Goal: Task Accomplishment & Management: Use online tool/utility

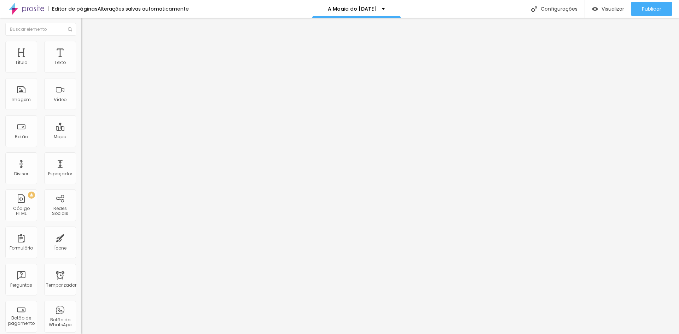
click at [88, 48] on font "Estilo" at bounding box center [93, 46] width 11 height 6
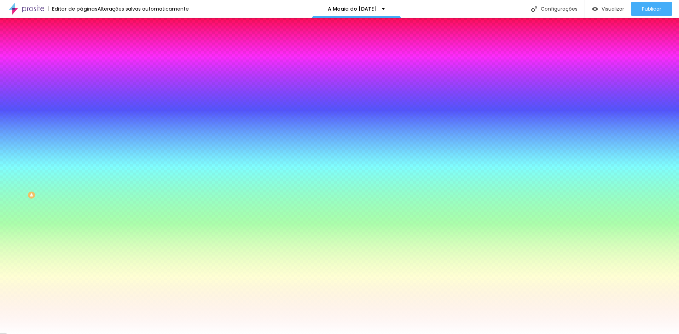
click at [88, 50] on font "Avançado" at bounding box center [99, 53] width 23 height 6
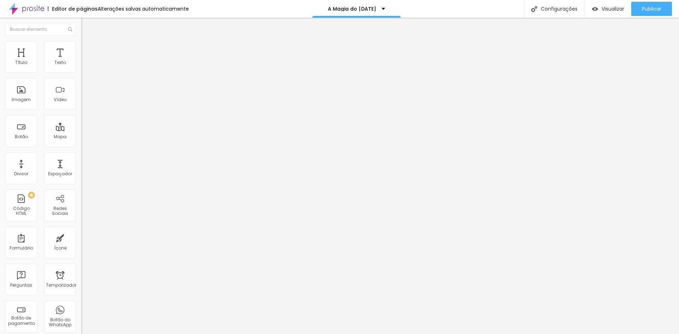
click at [81, 41] on li "Conteúdo" at bounding box center [121, 37] width 81 height 7
click at [87, 27] on img "button" at bounding box center [90, 26] width 6 height 6
click at [81, 30] on button "Editar nulo" at bounding box center [121, 26] width 81 height 16
click at [87, 25] on img "button" at bounding box center [90, 26] width 6 height 6
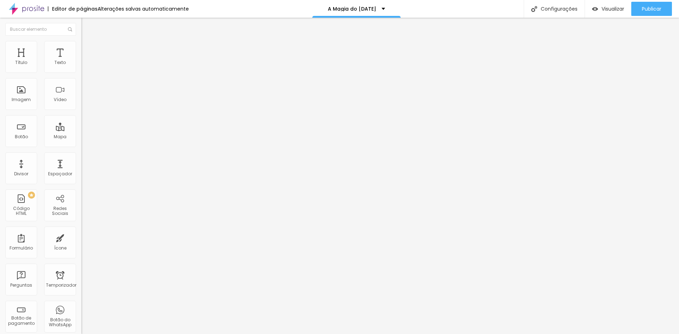
click at [87, 26] on img "button" at bounding box center [90, 26] width 6 height 6
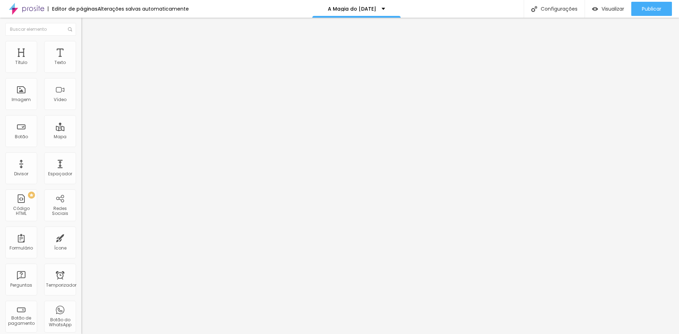
click at [87, 26] on img "button" at bounding box center [90, 26] width 6 height 6
click at [87, 25] on img "button" at bounding box center [90, 26] width 6 height 6
click at [87, 25] on div "Editar nulo" at bounding box center [105, 26] width 37 height 6
click at [81, 40] on img at bounding box center [84, 37] width 6 height 6
drag, startPoint x: 28, startPoint y: 69, endPoint x: 43, endPoint y: 66, distance: 15.1
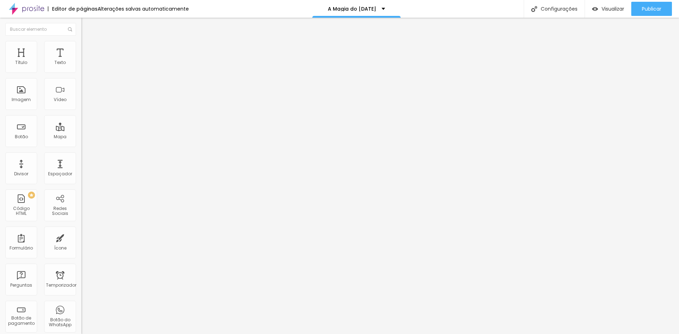
click at [81, 60] on font "Alinhamento" at bounding box center [95, 57] width 28 height 6
click at [81, 71] on div at bounding box center [121, 68] width 81 height 6
click at [81, 70] on img at bounding box center [83, 67] width 5 height 5
click at [81, 73] on img at bounding box center [83, 73] width 5 height 5
click at [81, 71] on img at bounding box center [83, 73] width 5 height 5
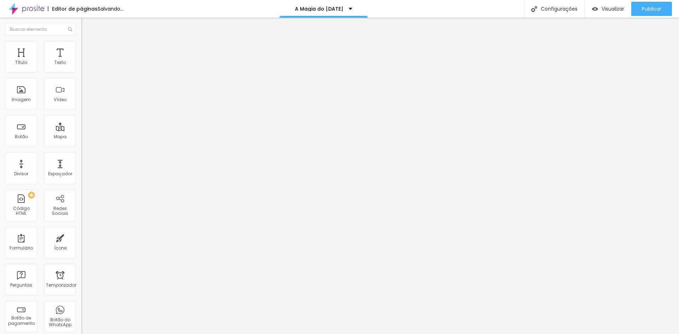
click at [81, 69] on div at bounding box center [121, 68] width 81 height 6
click at [81, 70] on img at bounding box center [83, 67] width 5 height 5
click at [81, 64] on img at bounding box center [83, 61] width 5 height 5
click at [81, 70] on img at bounding box center [83, 67] width 5 height 5
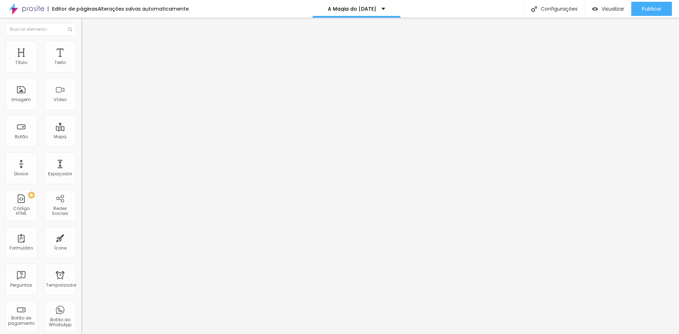
click at [81, 70] on img at bounding box center [83, 67] width 5 height 5
click at [81, 47] on li "Estilo" at bounding box center [121, 44] width 81 height 7
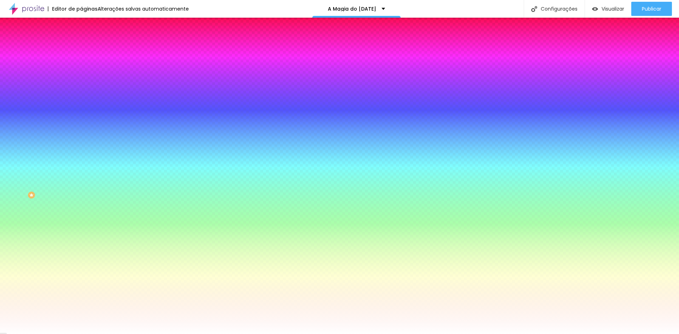
click at [81, 53] on li "Avançado" at bounding box center [121, 51] width 81 height 7
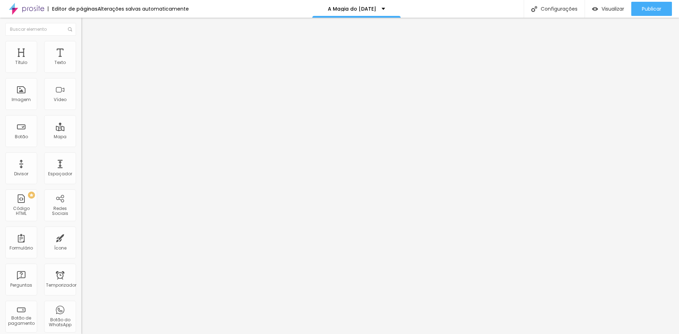
click at [81, 23] on button "Editar nulo" at bounding box center [121, 26] width 81 height 16
click at [81, 41] on li "Estilo" at bounding box center [121, 37] width 81 height 7
click at [88, 49] on font "Avançado" at bounding box center [99, 46] width 23 height 6
type input "11"
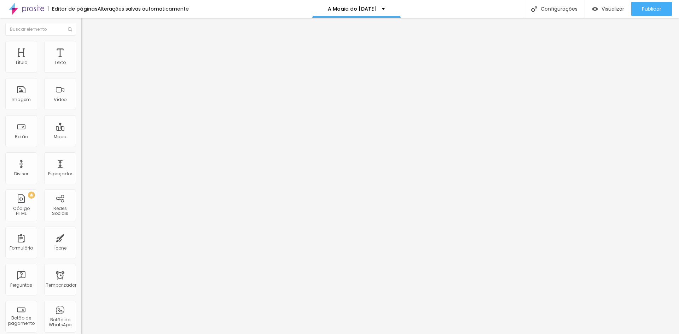
type input "12"
type input "15"
type input "21"
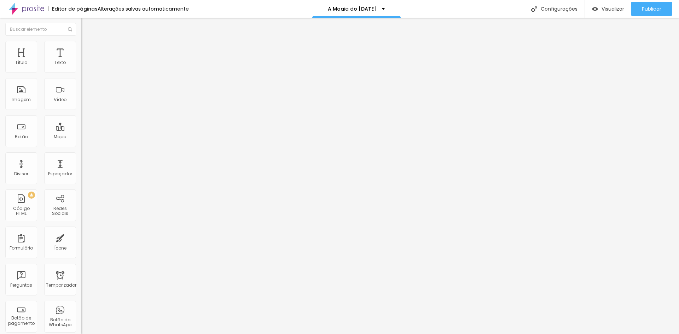
type input "21"
type input "22"
type input "23"
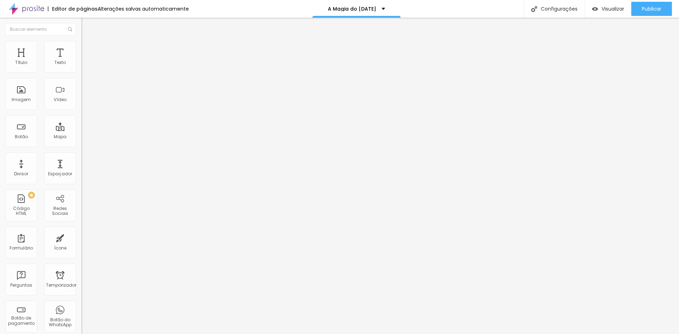
type input "25"
type input "26"
type input "27"
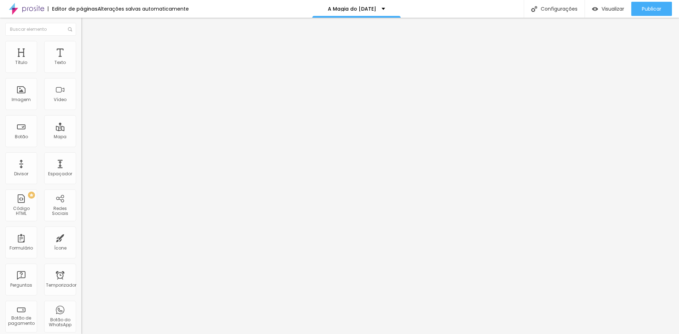
type input "27"
type input "28"
type input "30"
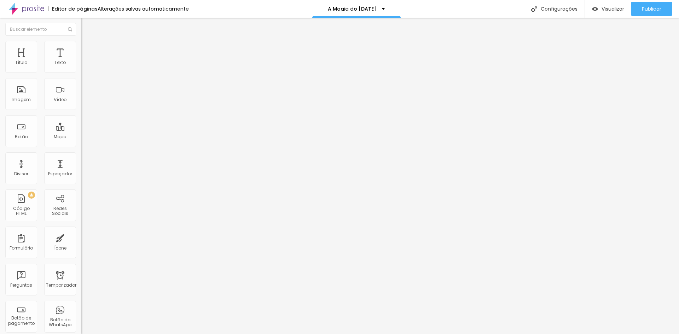
type input "31"
type input "32"
type input "33"
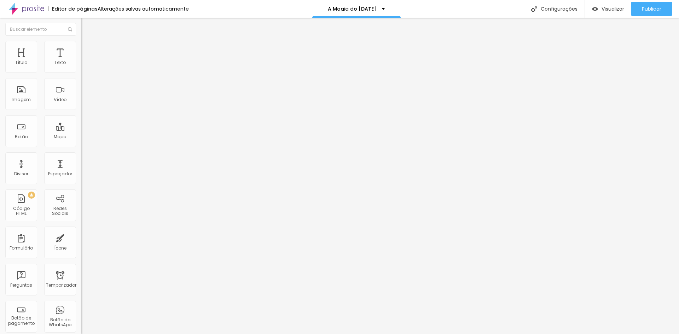
type input "33"
type input "34"
type input "35"
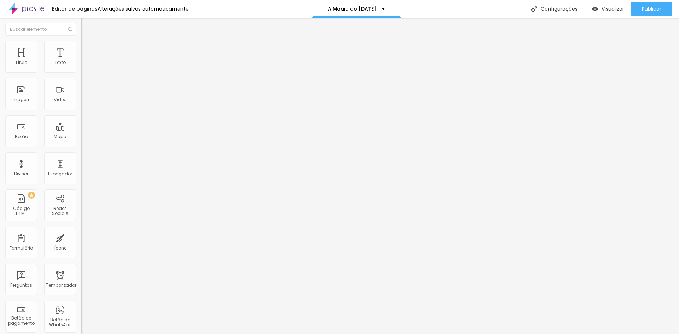
type input "36"
type input "37"
type input "39"
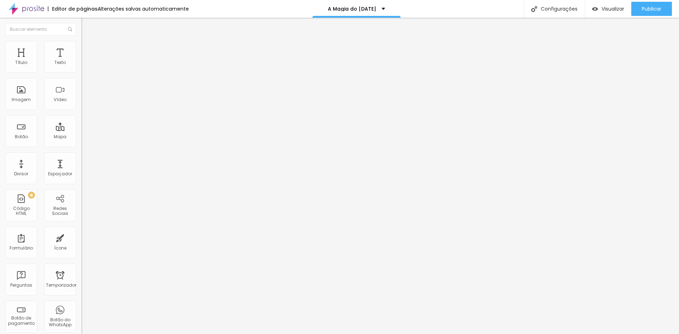
type input "39"
type input "40"
type input "41"
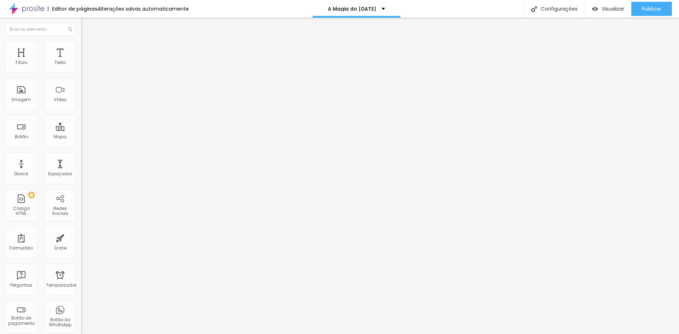
type input "42"
type input "43"
type input "42"
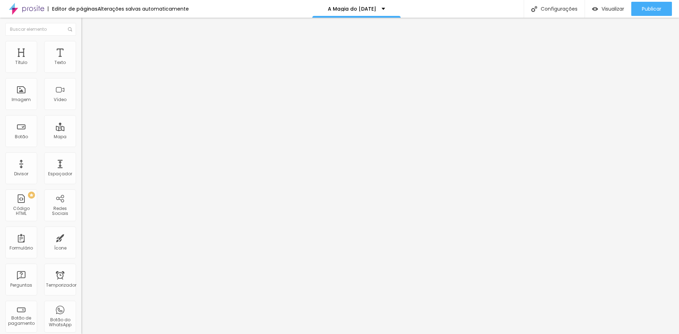
type input "42"
type input "41"
type input "40"
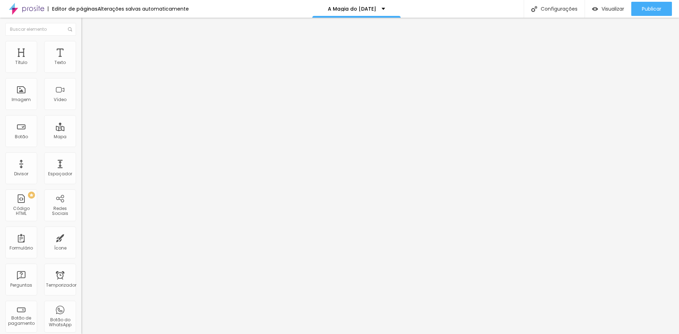
type input "39"
type input "41"
type input "44"
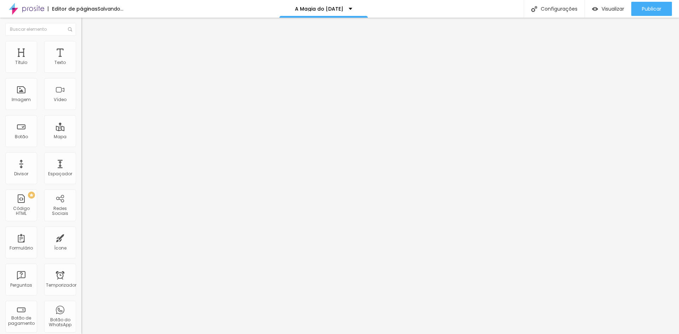
type input "44"
type input "46"
type input "64"
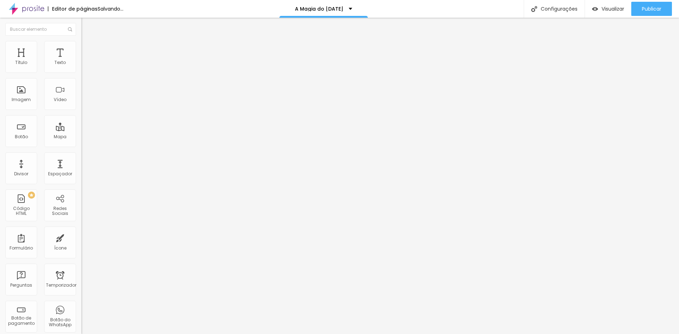
type input "77"
type input "78"
type input "79"
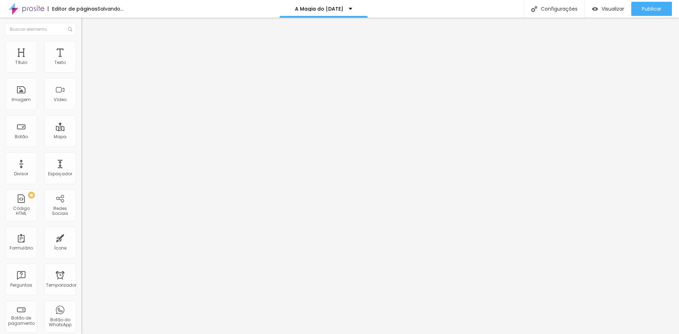
type input "79"
type input "81"
type input "82"
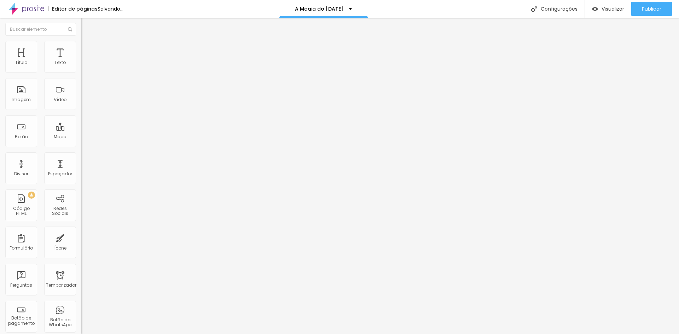
type input "83"
type input "85"
type input "91"
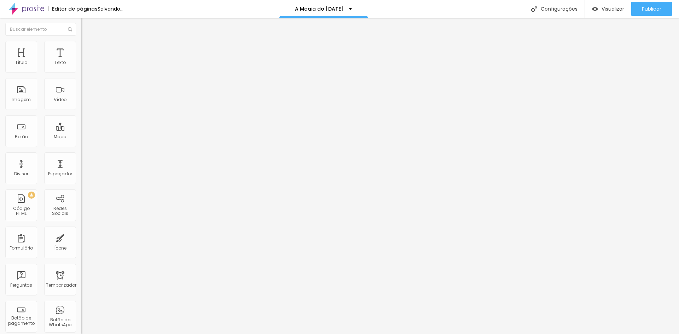
type input "91"
type input "92"
type input "94"
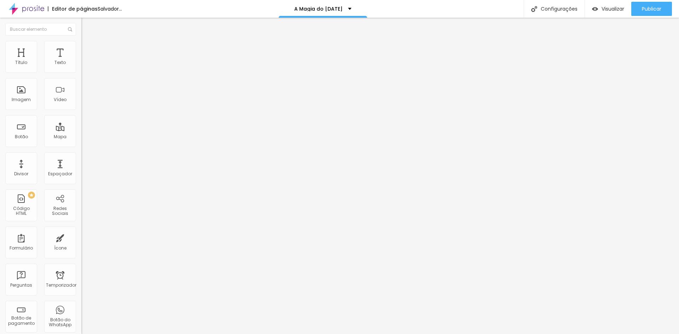
type input "100"
drag, startPoint x: 21, startPoint y: 69, endPoint x: 73, endPoint y: 69, distance: 51.6
type input "100"
click at [98, 130] on input "range" at bounding box center [104, 133] width 46 height 6
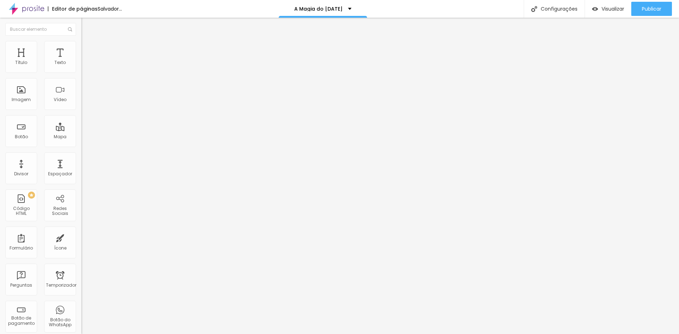
type input "6"
type input "7"
type input "8"
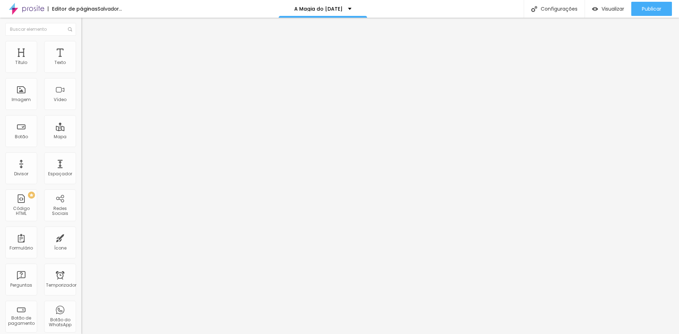
type input "8"
type input "9"
type input "13"
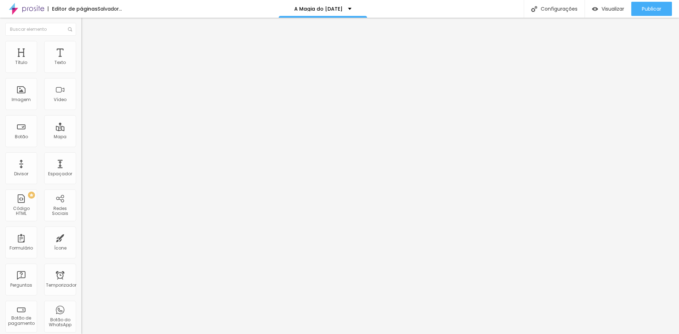
type input "26"
type input "44"
type input "73"
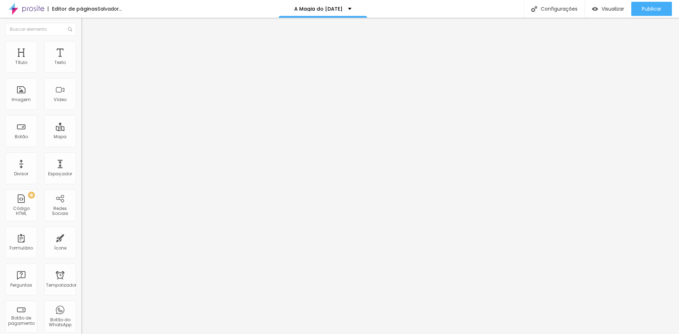
type input "73"
type input "98"
type input "100"
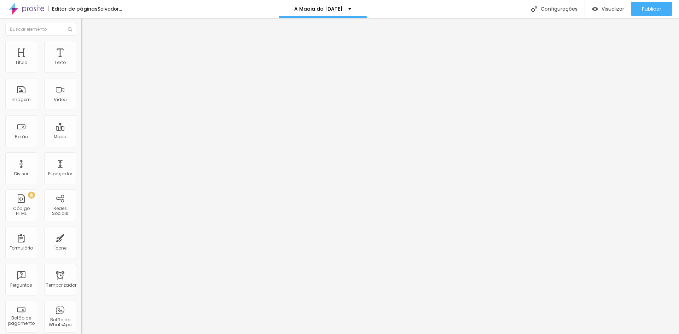
type input "99"
type input "97"
type input "94"
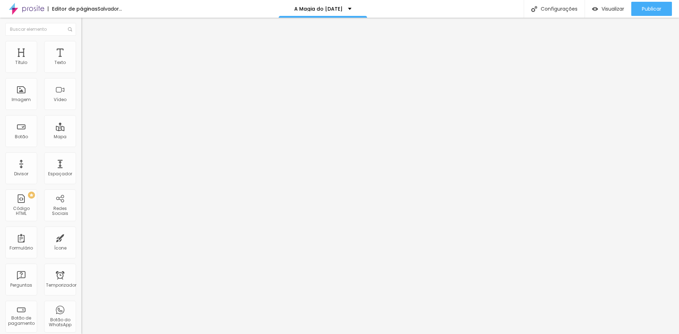
type input "94"
type input "92"
type input "91"
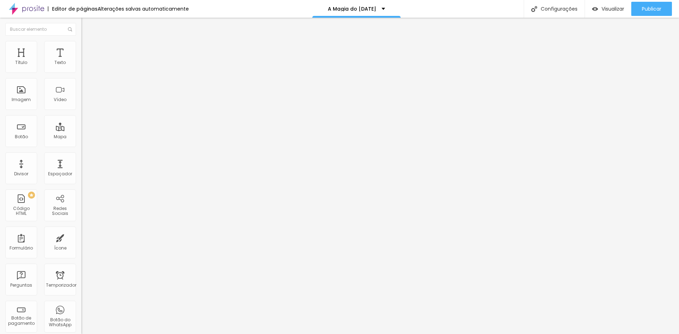
type input "92"
type input "93"
type input "94"
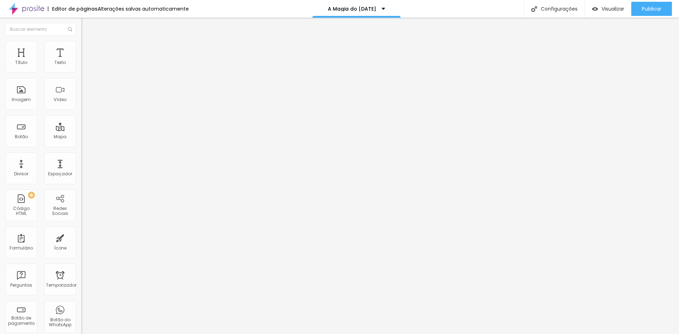
type input "94"
type input "95"
type input "100"
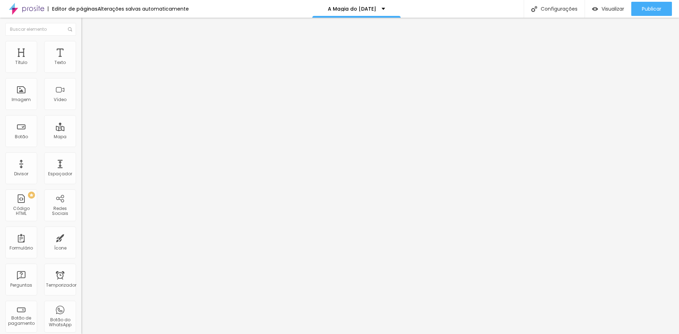
drag, startPoint x: 19, startPoint y: 83, endPoint x: 117, endPoint y: 73, distance: 98.8
type input "100"
click at [117, 230] on input "range" at bounding box center [104, 233] width 46 height 6
click at [88, 42] on font "Estilo" at bounding box center [93, 39] width 11 height 6
click at [84, 66] on icon "button" at bounding box center [86, 64] width 4 height 4
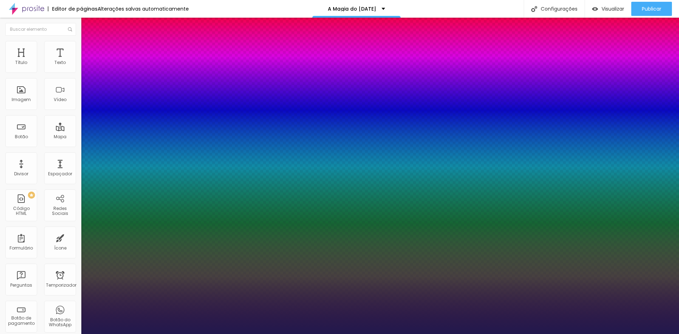
type input "1"
type input "17"
type input "1"
type input "18"
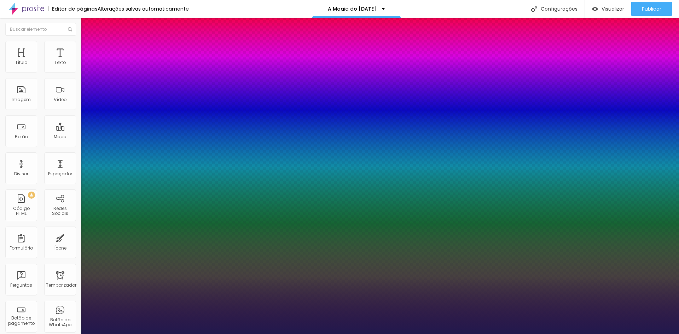
type input "18"
type input "1"
type input "19"
type input "1"
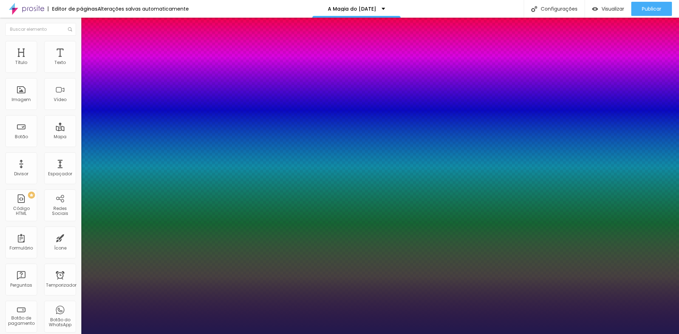
type input "20"
type input "1"
type input "21"
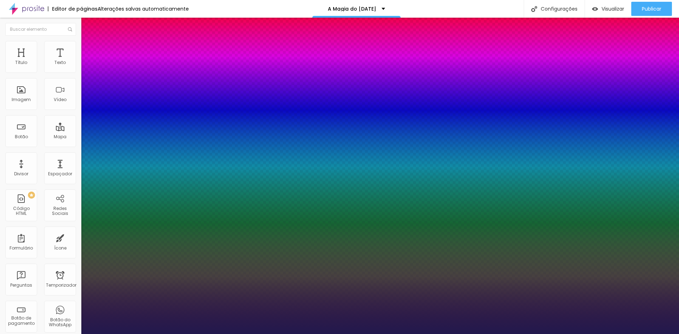
type input "1"
type input "22"
type input "1"
type input "23"
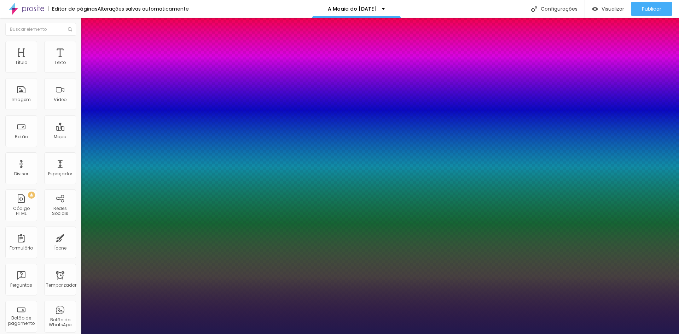
type input "23"
type input "1"
type input "24"
type input "1"
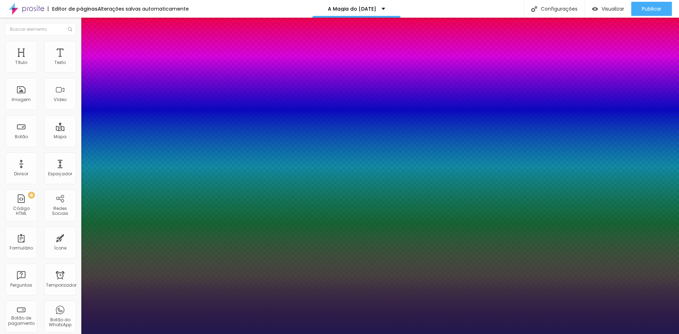
type input "25"
type input "1"
type input "26"
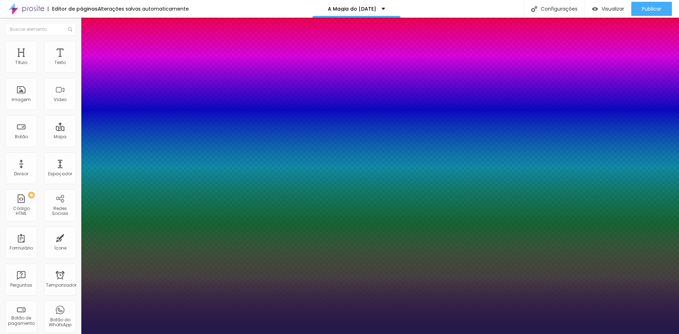
type input "1"
type input "27"
type input "1"
type input "26"
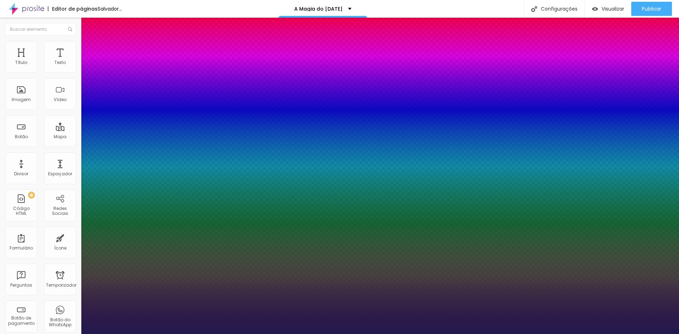
type input "26"
type input "1"
type input "25"
type input "1"
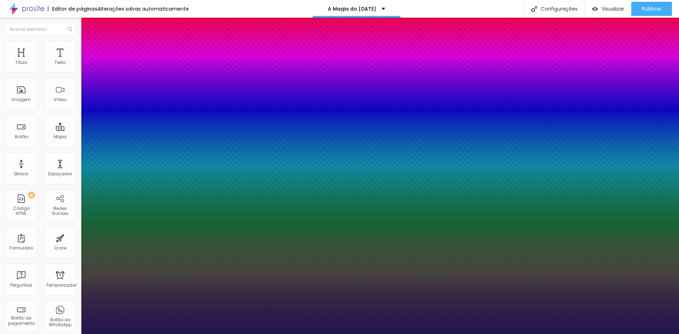
type input "24"
type input "1"
drag, startPoint x: 96, startPoint y: 119, endPoint x: 100, endPoint y: 119, distance: 3.9
type input "24"
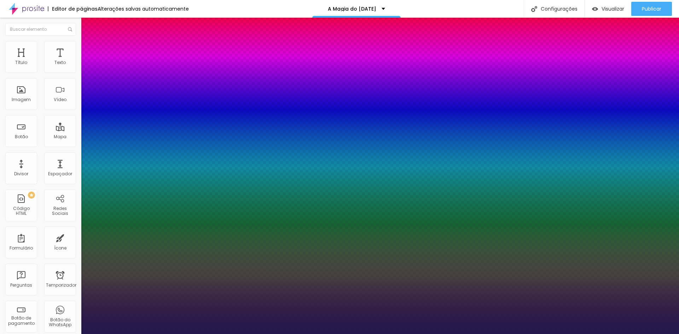
click at [42, 334] on div at bounding box center [339, 334] width 679 height 0
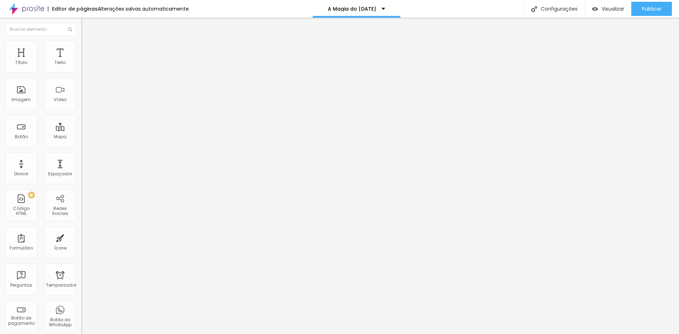
click at [84, 66] on icon "button" at bounding box center [86, 64] width 4 height 4
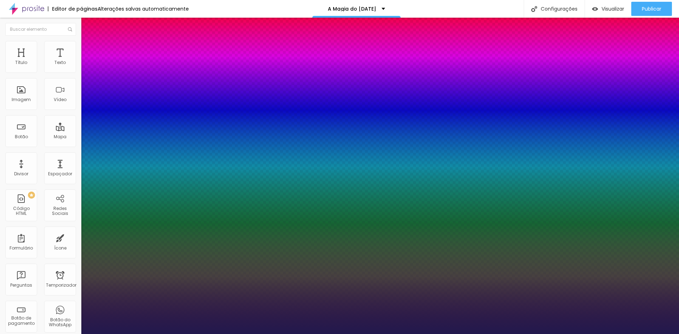
type input "1"
type input "0.4"
type input "1"
type input "0.5"
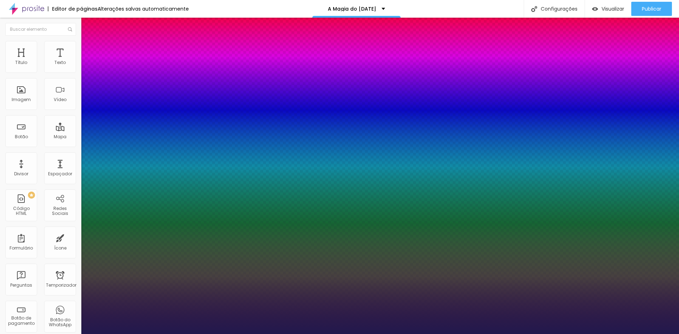
type input "0.5"
type input "1"
type input "0.6"
type input "1"
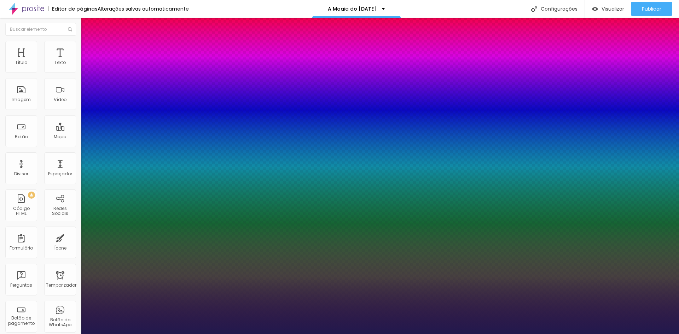
type input "0.7"
type input "1"
type input "0.8"
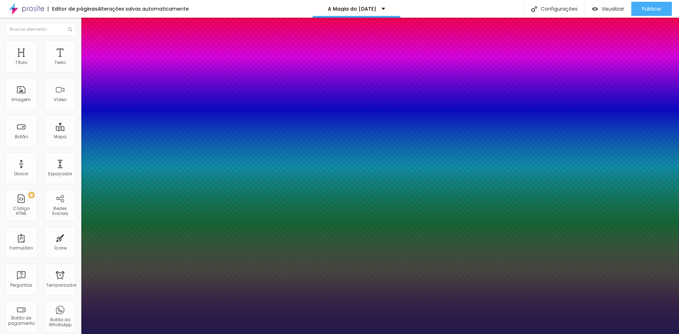
type input "1"
type input "0.7"
type input "1"
type input "0.6"
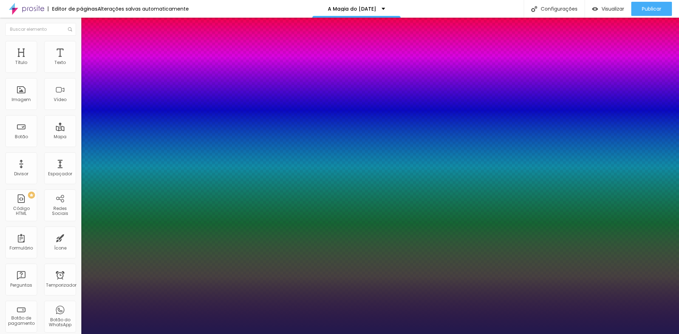
type input "0.6"
type input "1"
type input "0.5"
type input "1"
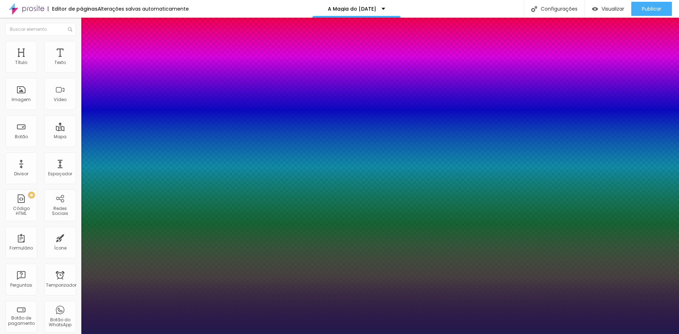
type input "0.4"
type input "1"
type input "0.3"
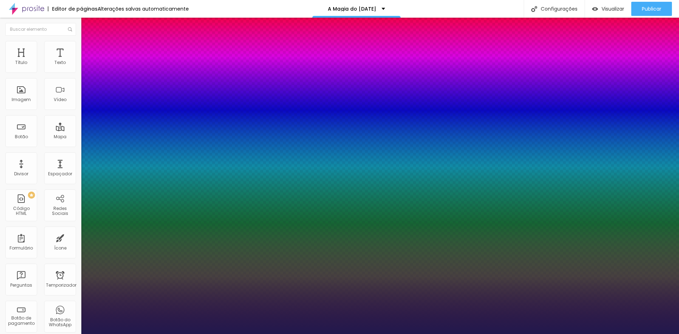
drag, startPoint x: 93, startPoint y: 136, endPoint x: 78, endPoint y: 132, distance: 15.3
drag, startPoint x: 96, startPoint y: 155, endPoint x: 86, endPoint y: 150, distance: 10.8
click at [202, 334] on div at bounding box center [339, 334] width 679 height 0
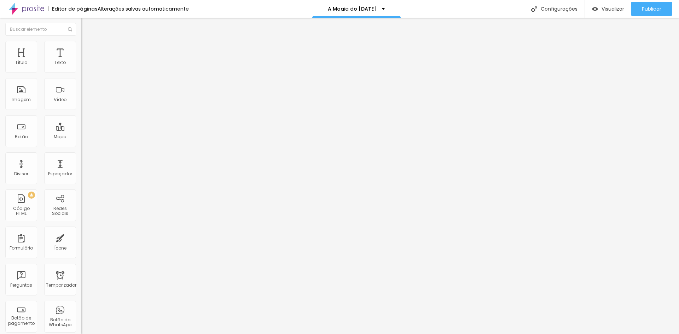
click at [87, 24] on img "button" at bounding box center [90, 26] width 6 height 6
click at [87, 25] on img "button" at bounding box center [90, 26] width 6 height 6
click at [87, 26] on img "button" at bounding box center [90, 26] width 6 height 6
click at [87, 25] on img "button" at bounding box center [90, 26] width 6 height 6
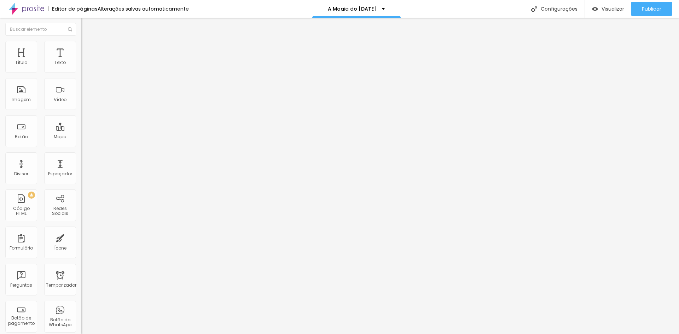
click at [87, 25] on img "button" at bounding box center [90, 26] width 6 height 6
click at [88, 50] on font "Avançado" at bounding box center [99, 53] width 23 height 6
click at [81, 41] on li "Conteúdo" at bounding box center [121, 37] width 81 height 7
click at [81, 47] on li "Estilo" at bounding box center [121, 44] width 81 height 7
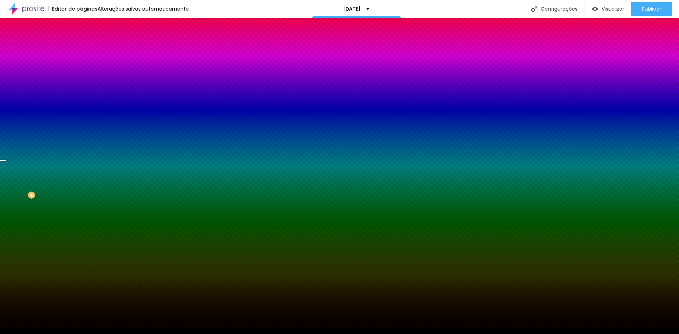
click at [86, 65] on font "Trocar imagem" at bounding box center [103, 62] width 34 height 6
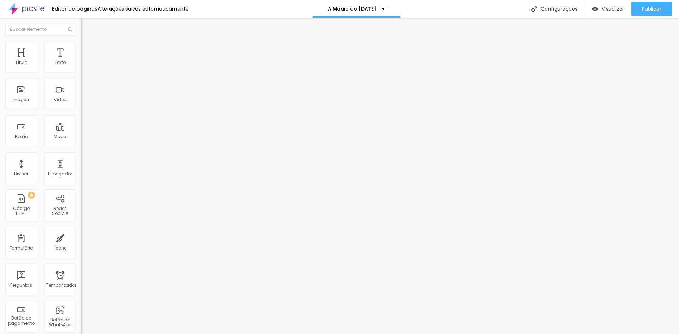
type input "38"
type input "37"
type input "36"
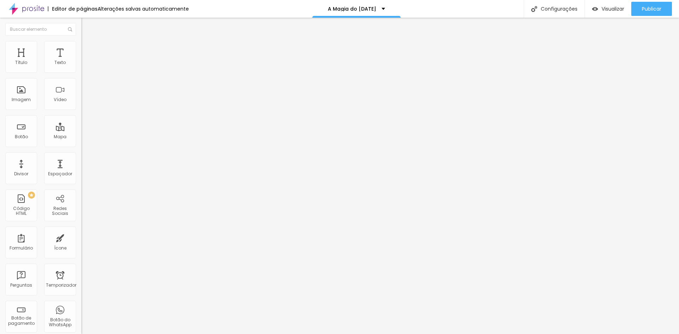
type input "36"
type input "35"
type input "34"
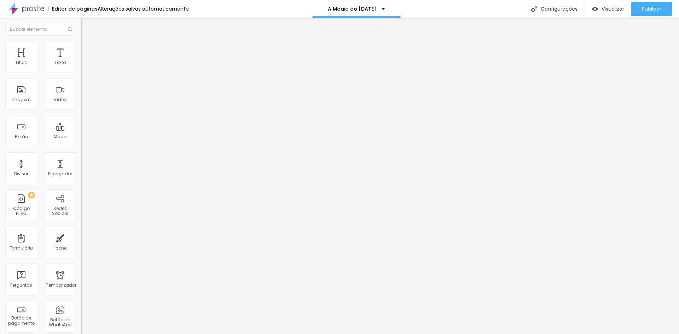
type input "33"
type input "32"
type input "31"
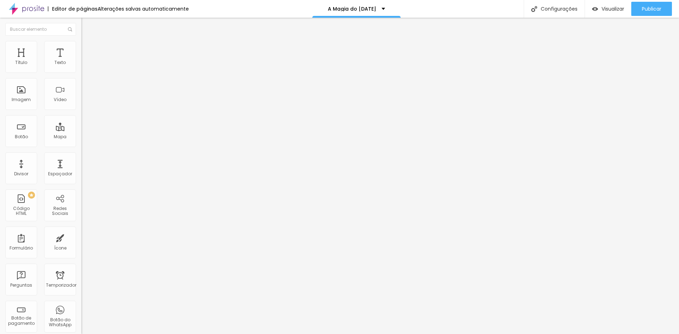
type input "31"
type input "30"
type input "29"
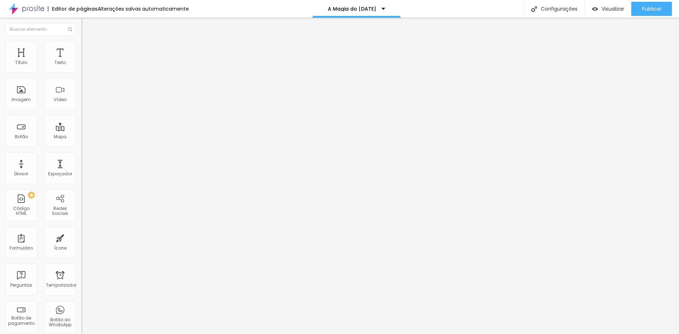
type input "28"
type input "27"
type input "28"
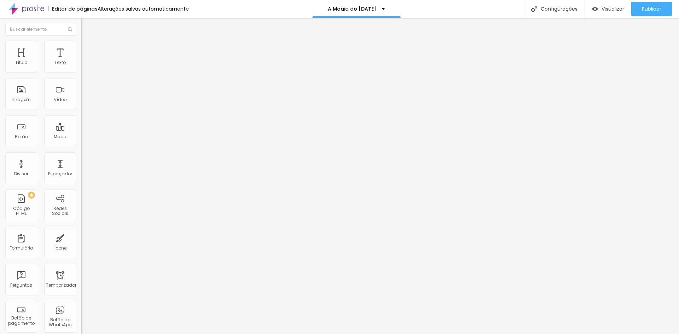
type input "28"
drag, startPoint x: 29, startPoint y: 149, endPoint x: 24, endPoint y: 149, distance: 5.0
type input "30"
click at [81, 167] on input "range" at bounding box center [104, 170] width 46 height 6
type input "30"
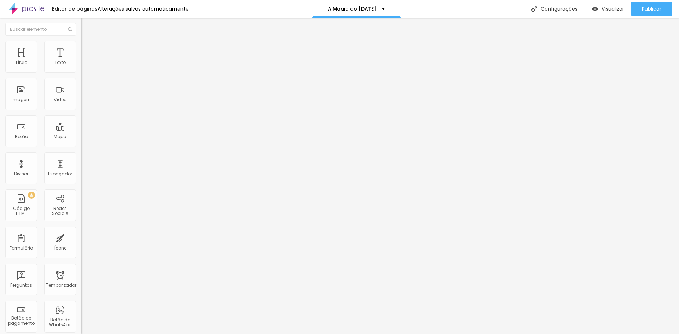
type input "27"
type input "26"
type input "25"
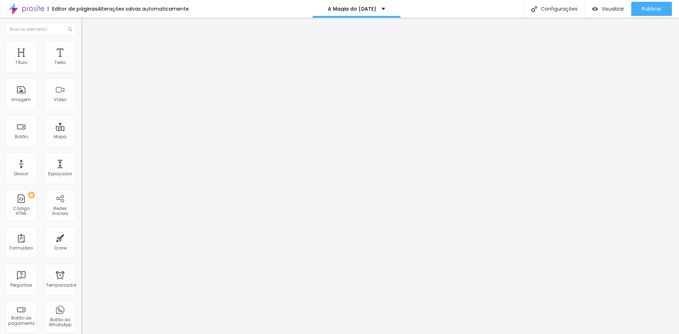
type input "25"
type input "24"
type input "23"
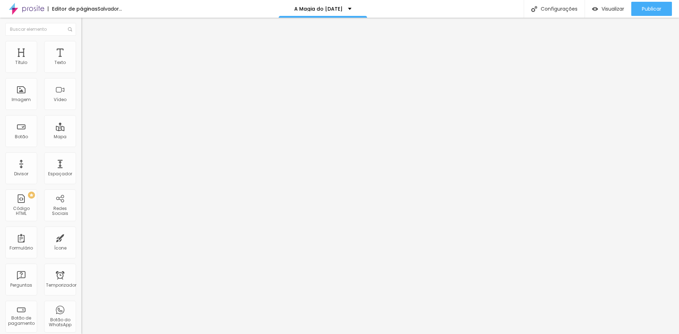
type input "22"
drag, startPoint x: 51, startPoint y: 70, endPoint x: 43, endPoint y: 71, distance: 8.1
type input "23"
click at [81, 130] on input "range" at bounding box center [104, 133] width 46 height 6
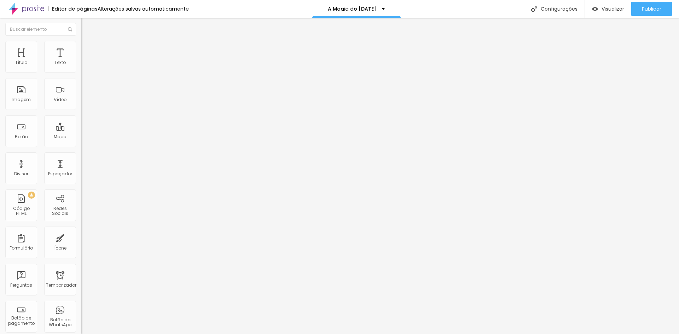
type input "23"
click at [81, 134] on div "Editar nulo Estilo Avançado Tipografia Voltar ao padrão Sombra DESATIVADO Volta…" at bounding box center [121, 176] width 81 height 317
click at [81, 113] on div "Editar nulo Estilo Avançado Tipografia Voltar ao padrão Sombra DESATIVADO Volta…" at bounding box center [121, 176] width 81 height 317
click at [88, 49] on font "Avançado" at bounding box center [99, 46] width 23 height 6
click at [88, 42] on font "Estilo" at bounding box center [93, 39] width 11 height 6
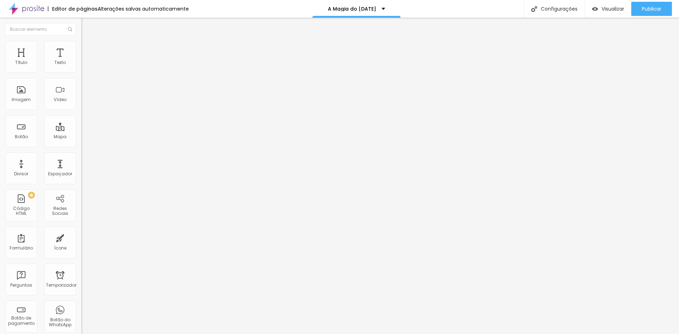
click at [84, 58] on icon "button" at bounding box center [86, 55] width 5 height 5
click at [84, 66] on icon "button" at bounding box center [86, 64] width 4 height 4
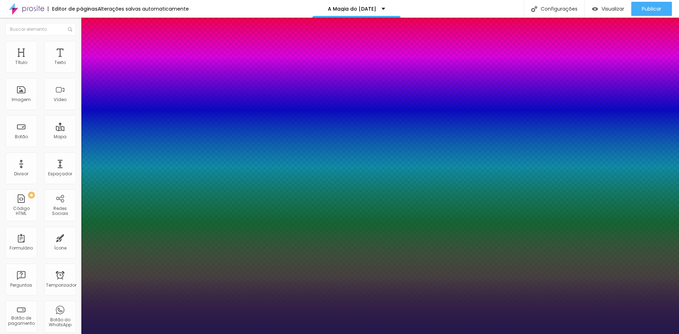
type input "1"
type input "19"
type input "1"
type input "20"
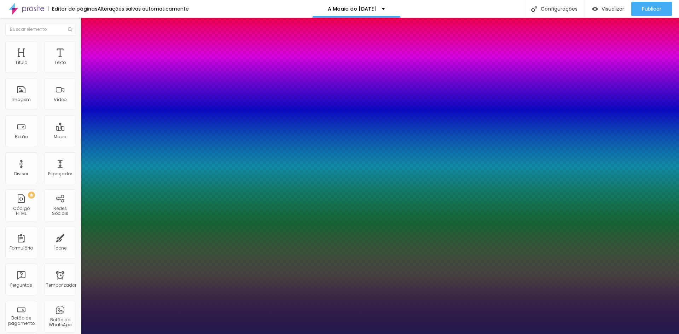
type input "20"
type input "1"
type input "21"
type input "1"
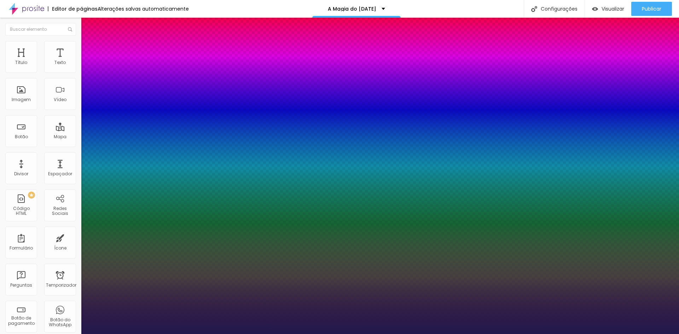
type input "22"
type input "1"
type input "23"
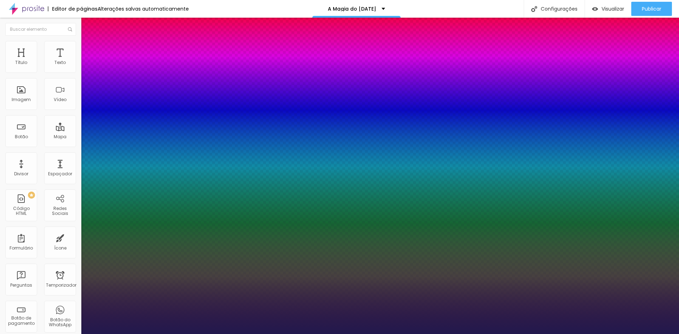
type input "1"
type input "24"
type input "1"
type input "25"
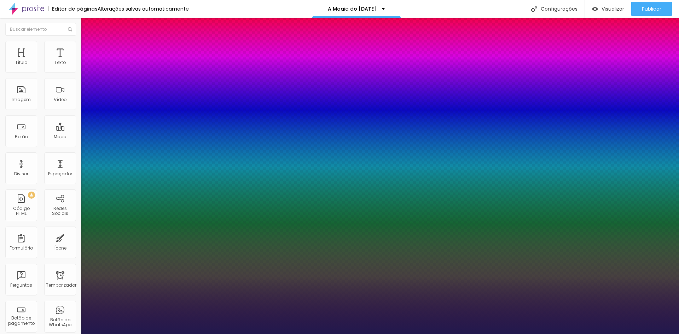
type input "25"
type input "1"
type input "26"
type input "1"
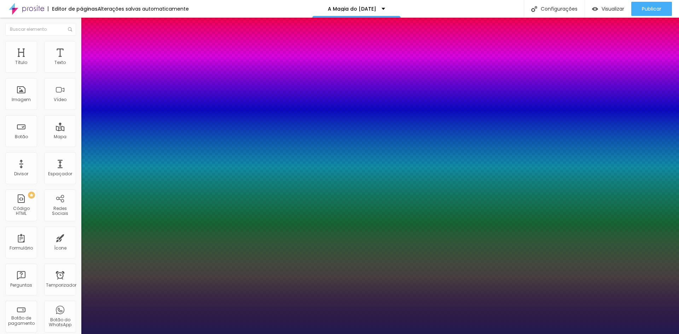
type input "27"
type input "1"
type input "28"
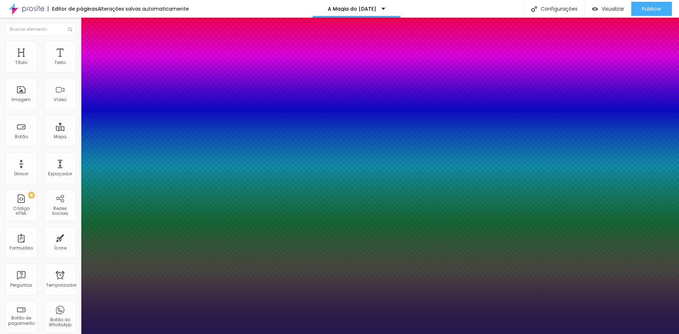
type input "1"
type input "29"
type input "1"
type input "30"
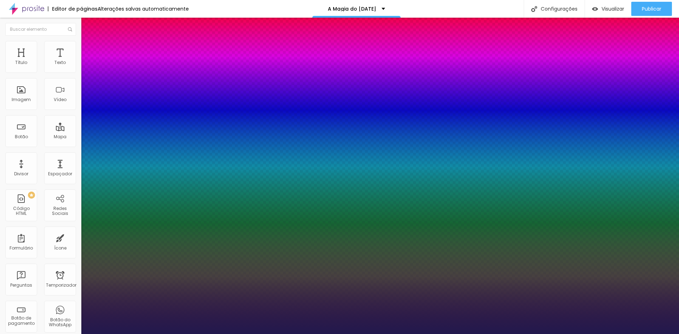
type input "30"
type input "1"
drag, startPoint x: 97, startPoint y: 120, endPoint x: 101, endPoint y: 129, distance: 10.3
type input "30"
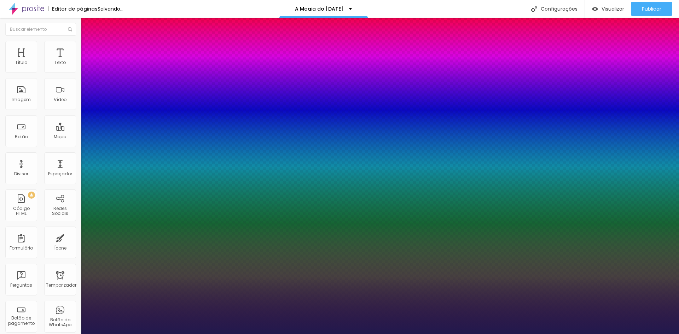
type input "1"
type input "27"
type input "1"
type input "26"
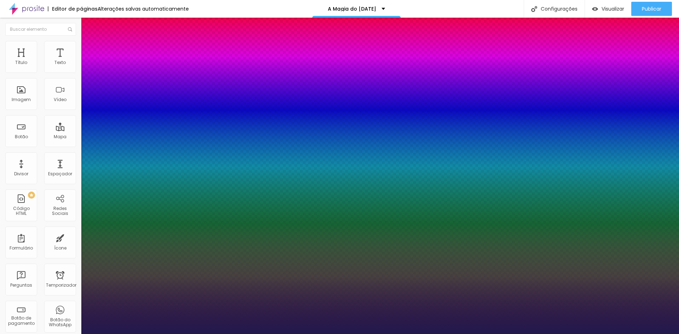
type input "26"
type input "1"
type input "25"
type input "1"
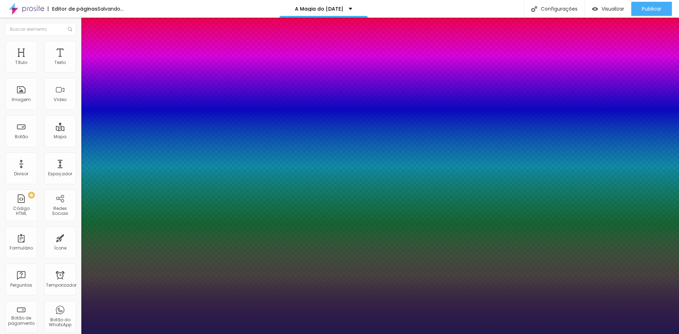
type input "26"
type input "3"
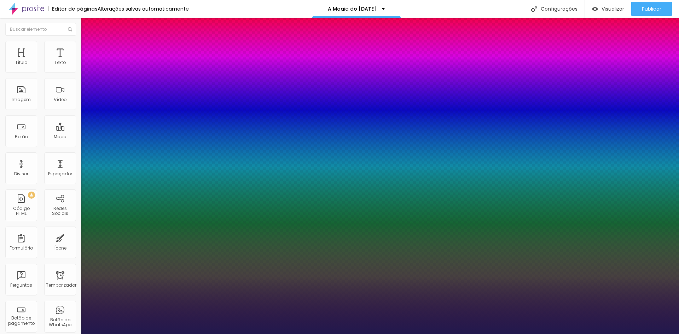
type input "4"
type input "6"
type input "8"
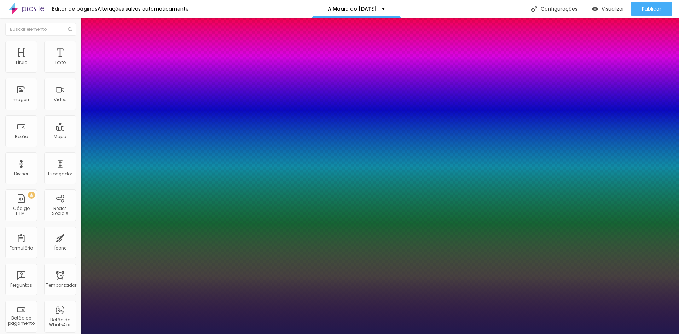
type input "8"
type input "11"
type input "12"
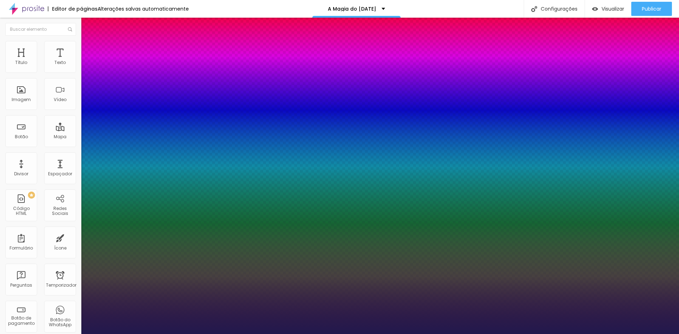
type input "13"
type input "15"
type input "16"
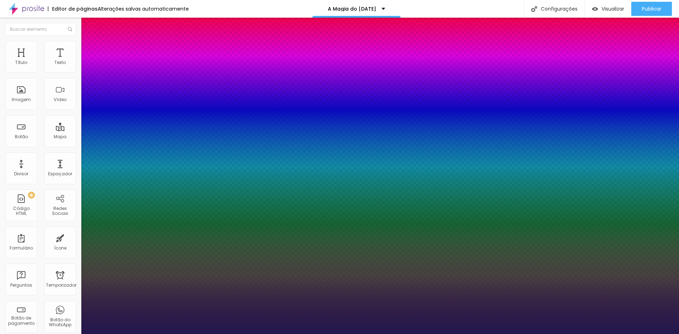
type input "16"
type input "17"
type input "18"
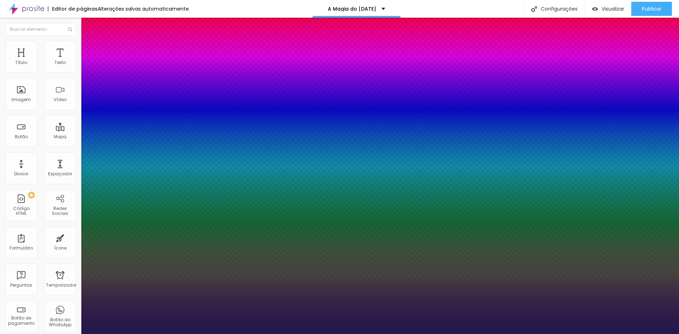
type input "19"
type input "20"
type input "21"
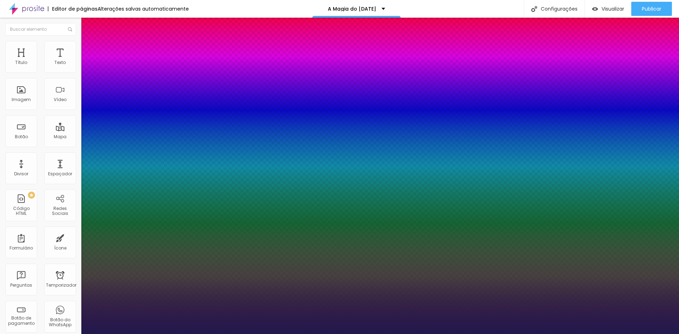
type input "21"
type input "22"
type input "23"
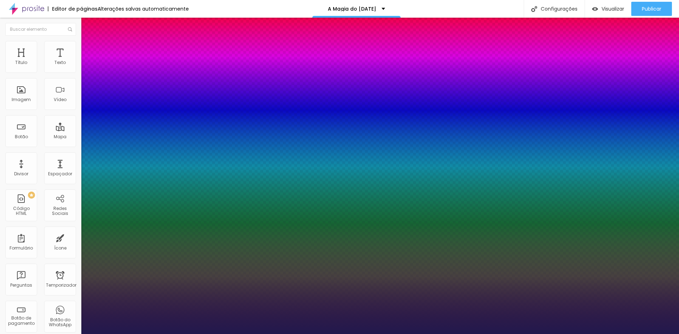
type input "24"
type input "25"
type input "28"
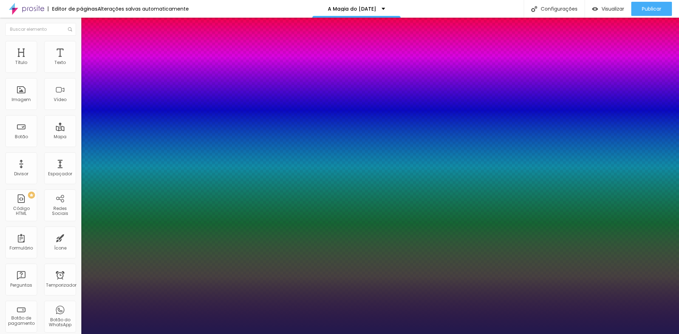
type input "28"
type input "30"
type input "31"
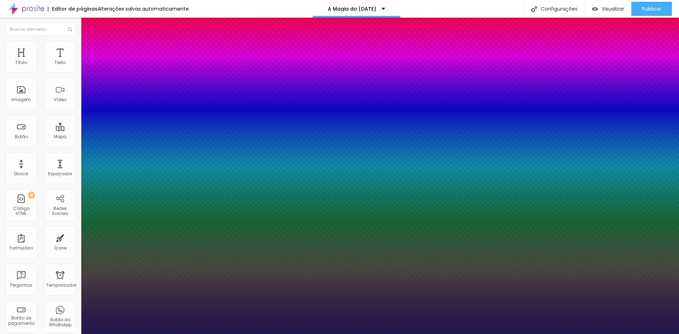
type input "32"
type input "33"
type input "34"
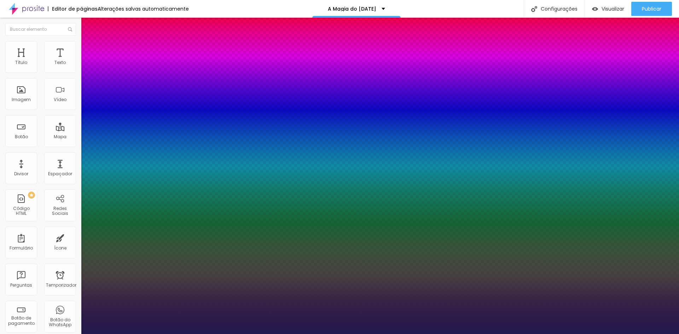
type input "34"
type input "35"
type input "36"
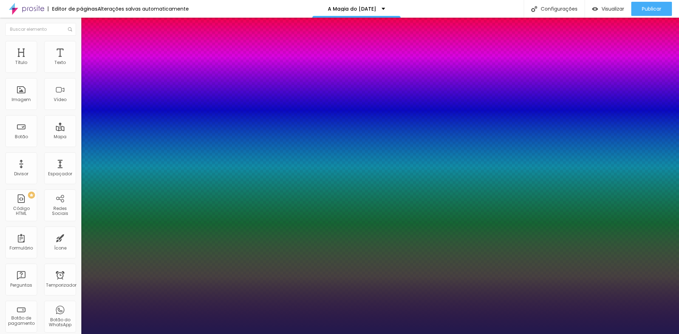
type input "37"
type input "41"
type input "42"
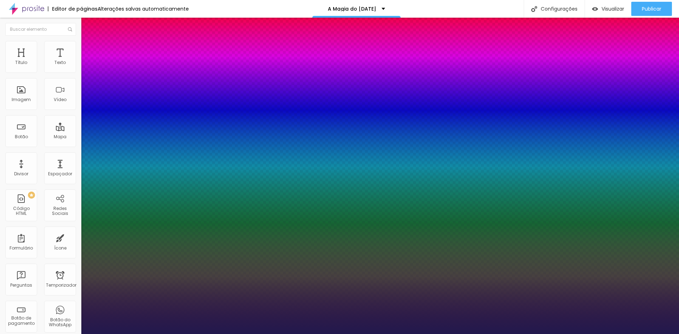
type input "42"
type input "43"
type input "44"
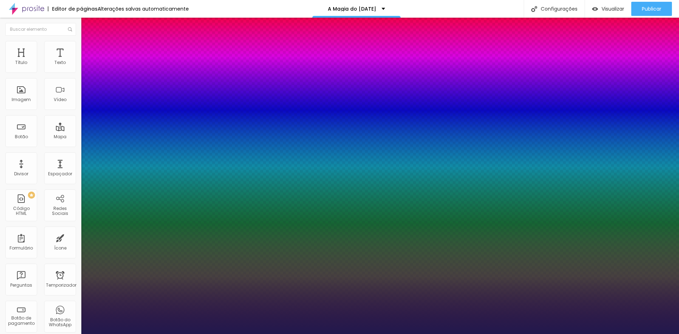
type input "45"
type input "46"
type input "47"
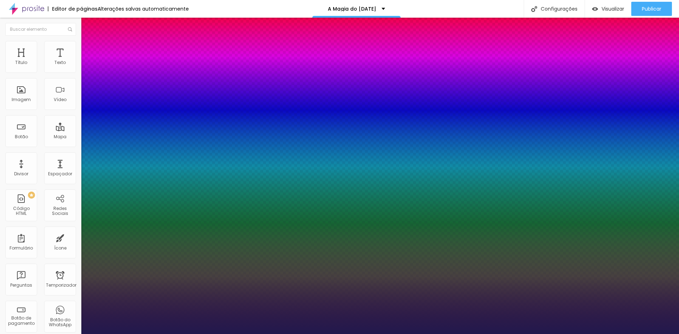
type input "47"
type input "48"
type input "49"
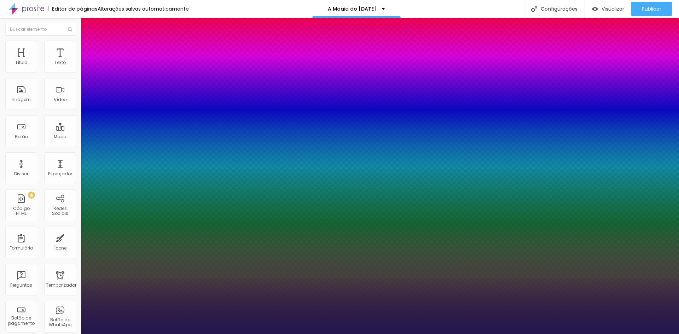
type input "48"
type input "47"
type input "45"
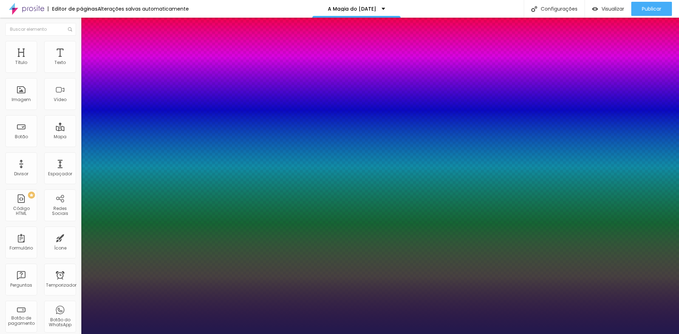
type input "45"
type input "44"
type input "42"
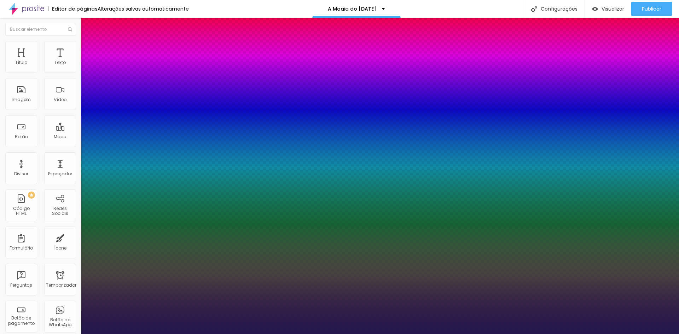
type input "41"
type input "40"
type input "38"
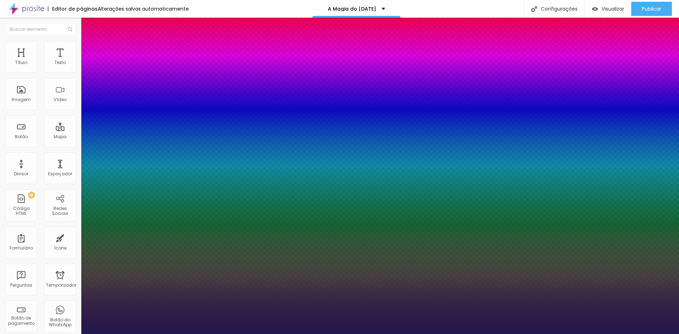
type input "38"
type input "35"
type input "29"
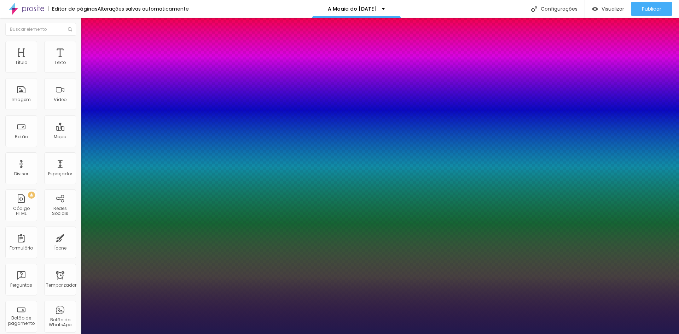
type input "22"
type input "20"
type input "18"
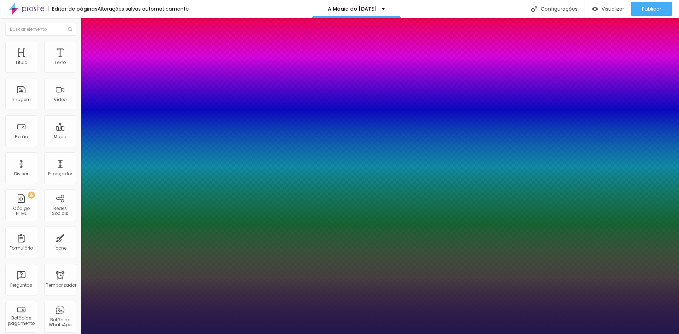
type input "18"
type input "16"
type input "15"
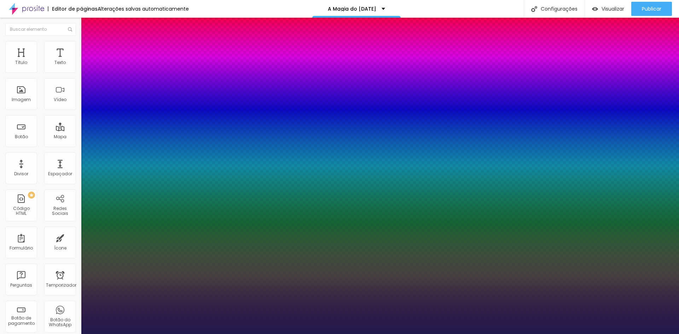
type input "13"
type input "12"
type input "10"
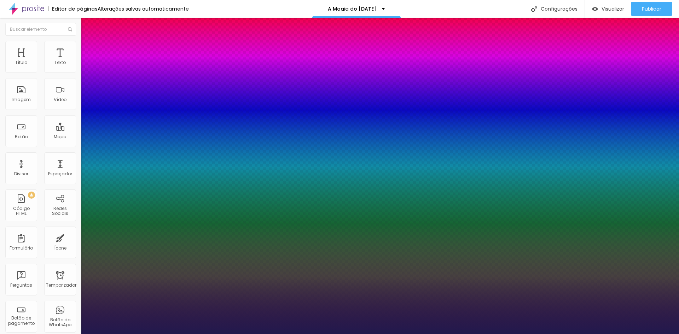
type input "10"
drag, startPoint x: 92, startPoint y: 153, endPoint x: 105, endPoint y: 158, distance: 13.3
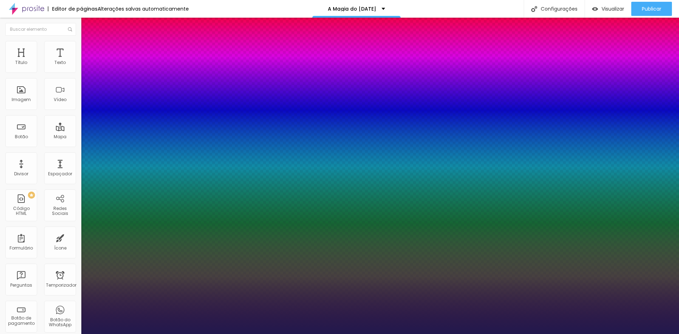
click at [56, 334] on div at bounding box center [339, 334] width 679 height 0
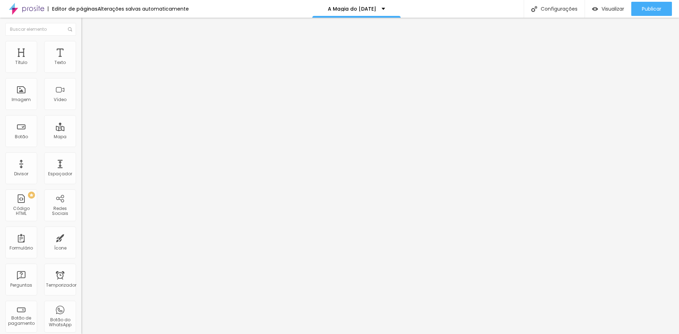
click at [84, 58] on icon "button" at bounding box center [86, 55] width 5 height 5
click at [85, 65] on icon "button" at bounding box center [86, 63] width 3 height 3
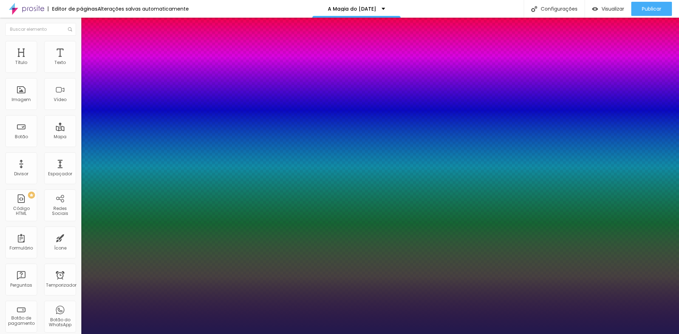
drag, startPoint x: 95, startPoint y: 120, endPoint x: 102, endPoint y: 121, distance: 6.1
click at [244, 334] on div at bounding box center [339, 334] width 679 height 0
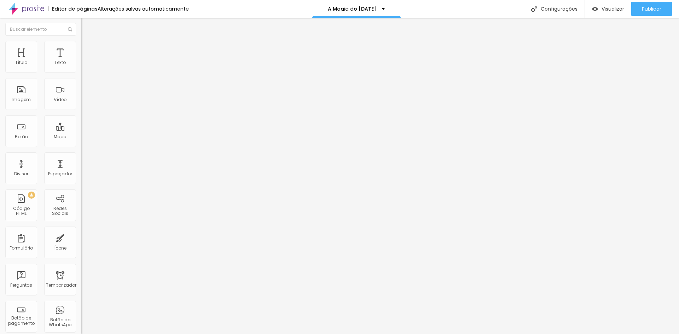
click at [81, 64] on font "Completo" at bounding box center [92, 61] width 22 height 6
click at [81, 71] on div "Encaixotado Completo" at bounding box center [121, 69] width 81 height 11
click at [81, 47] on li "Estilo" at bounding box center [121, 44] width 81 height 7
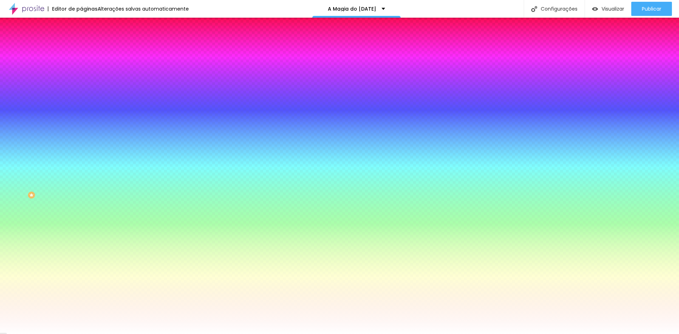
click at [88, 51] on font "Avançado" at bounding box center [99, 53] width 23 height 6
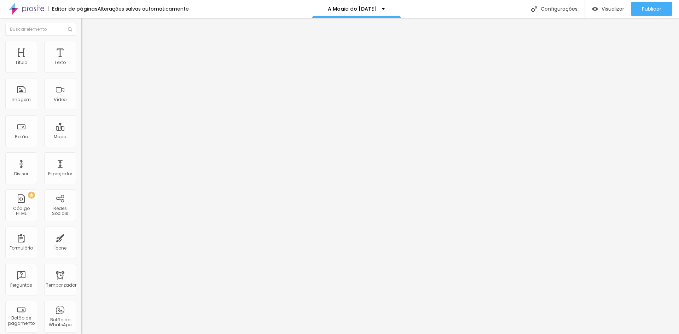
click at [88, 49] on font "Estilo" at bounding box center [93, 46] width 11 height 6
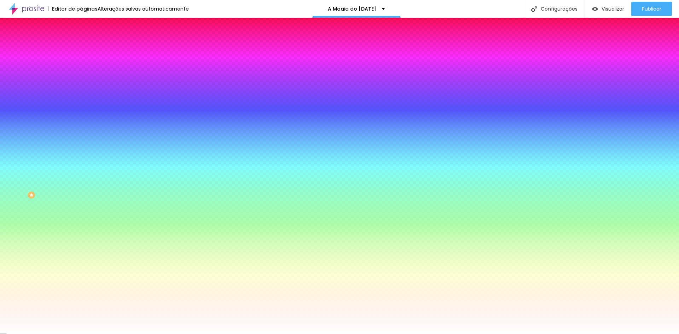
click at [84, 92] on icon "button" at bounding box center [86, 94] width 4 height 4
click at [128, 334] on div at bounding box center [339, 338] width 679 height 0
drag, startPoint x: 77, startPoint y: 144, endPoint x: 64, endPoint y: 134, distance: 16.5
click at [64, 136] on body "Editor de páginas Alterações salvas automaticamente A Magia do Natal Configuraç…" at bounding box center [339, 167] width 679 height 334
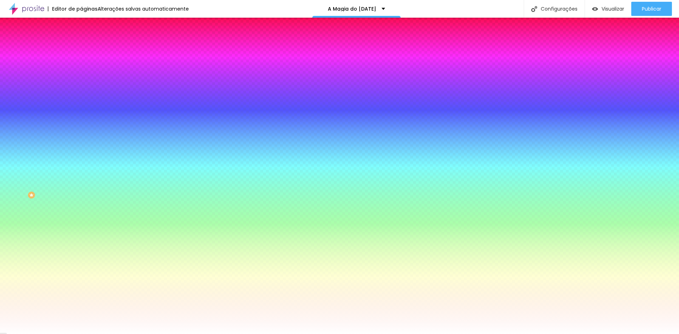
click at [111, 145] on div at bounding box center [339, 167] width 679 height 334
click at [431, 75] on div at bounding box center [431, 74] width 1 height 1
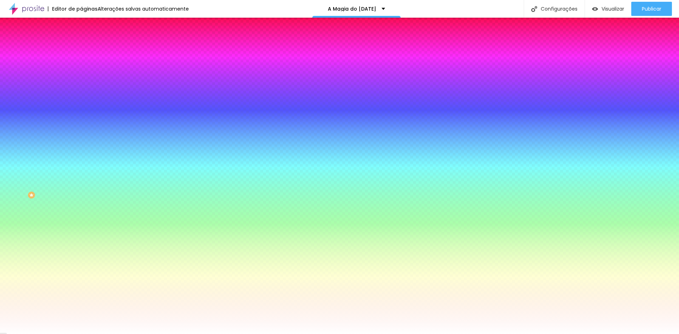
click at [129, 334] on div at bounding box center [339, 338] width 679 height 0
click at [127, 334] on div at bounding box center [339, 338] width 679 height 0
drag, startPoint x: 120, startPoint y: 174, endPoint x: 126, endPoint y: 174, distance: 6.4
drag, startPoint x: 125, startPoint y: 175, endPoint x: 96, endPoint y: 174, distance: 29.4
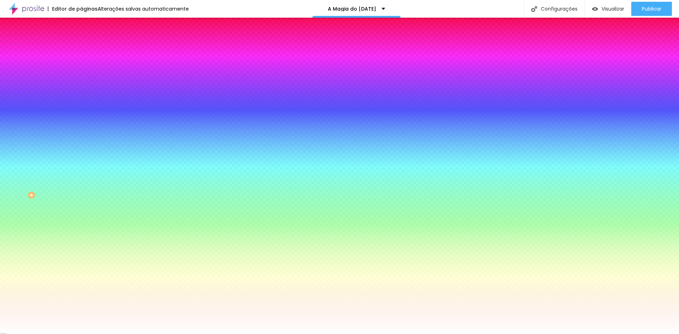
click at [125, 334] on div at bounding box center [339, 338] width 679 height 0
click at [49, 334] on div at bounding box center [339, 334] width 679 height 0
click at [81, 68] on div at bounding box center [121, 68] width 81 height 0
drag, startPoint x: 48, startPoint y: 86, endPoint x: 6, endPoint y: 65, distance: 46.8
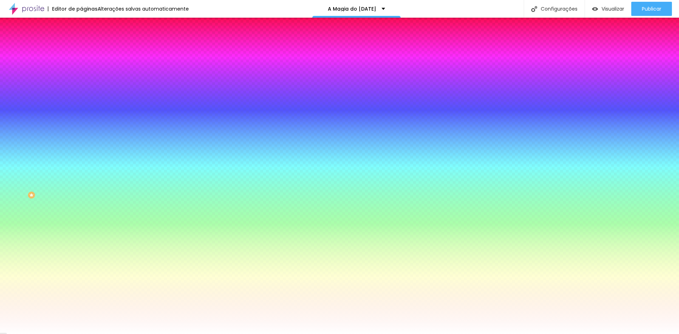
click at [81, 79] on div "Cor de fundo Voltar ao padrão #FFFFFF Sombra DESATIVADO Voltar ao padrão Borda …" at bounding box center [121, 86] width 81 height 63
click at [81, 68] on div at bounding box center [121, 68] width 81 height 0
drag, startPoint x: 71, startPoint y: 91, endPoint x: 75, endPoint y: 95, distance: 6.5
click at [81, 75] on div at bounding box center [121, 75] width 81 height 0
click at [84, 92] on icon "button" at bounding box center [86, 94] width 4 height 4
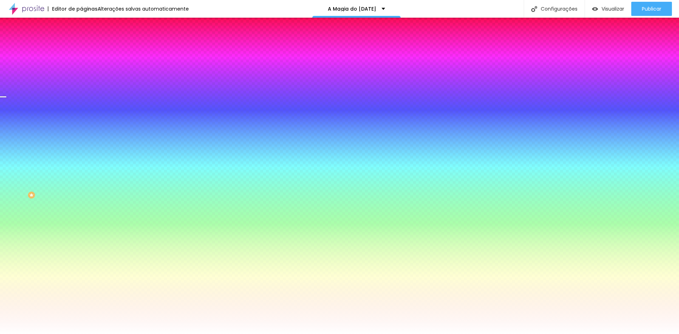
drag, startPoint x: 94, startPoint y: 150, endPoint x: 41, endPoint y: 124, distance: 58.7
click at [41, 125] on body "Editor de páginas Alterações salvas automaticamente A Magia do Natal Configuraç…" at bounding box center [339, 167] width 679 height 334
drag, startPoint x: 117, startPoint y: 175, endPoint x: 125, endPoint y: 173, distance: 8.3
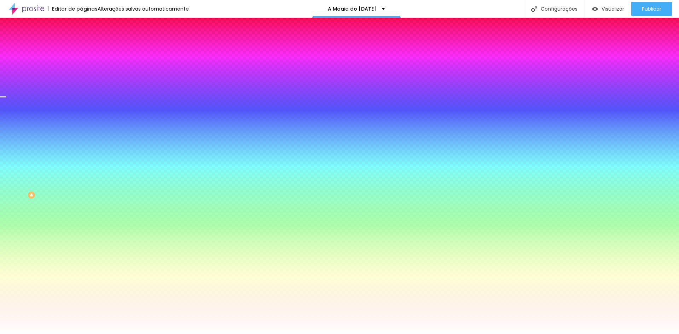
click at [126, 334] on div at bounding box center [339, 338] width 679 height 0
drag, startPoint x: 124, startPoint y: 175, endPoint x: 134, endPoint y: 168, distance: 12.3
click at [105, 334] on div at bounding box center [339, 334] width 679 height 0
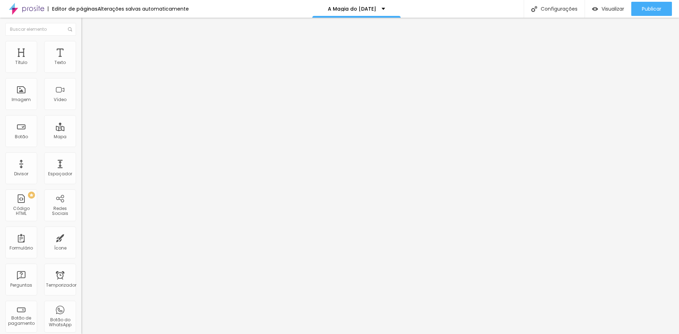
click at [85, 65] on icon "button" at bounding box center [86, 63] width 3 height 3
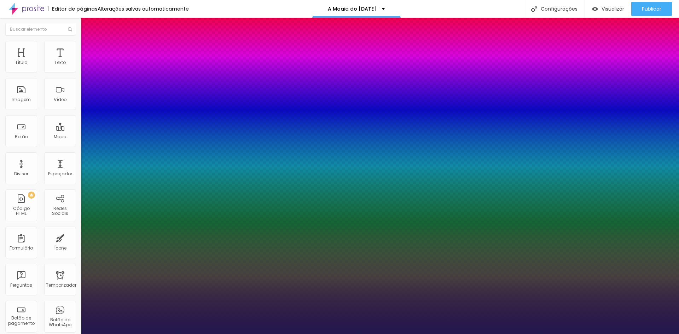
drag, startPoint x: 96, startPoint y: 121, endPoint x: 99, endPoint y: 123, distance: 3.8
click at [308, 334] on div at bounding box center [339, 334] width 679 height 0
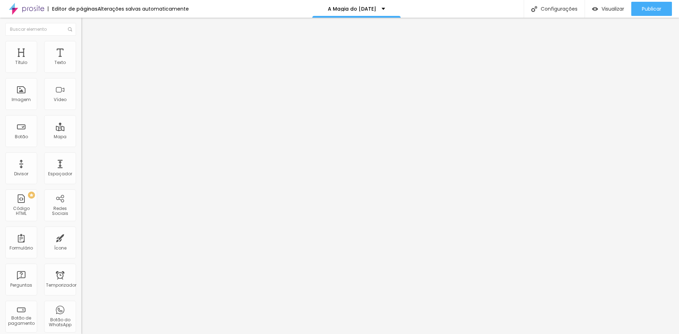
click at [81, 47] on ul "Conteúdo Estilo Avançado" at bounding box center [121, 44] width 81 height 21
click at [81, 73] on img at bounding box center [83, 73] width 5 height 5
click at [81, 72] on img at bounding box center [83, 73] width 5 height 5
click at [81, 70] on img at bounding box center [83, 67] width 5 height 5
click at [81, 64] on img at bounding box center [83, 61] width 5 height 5
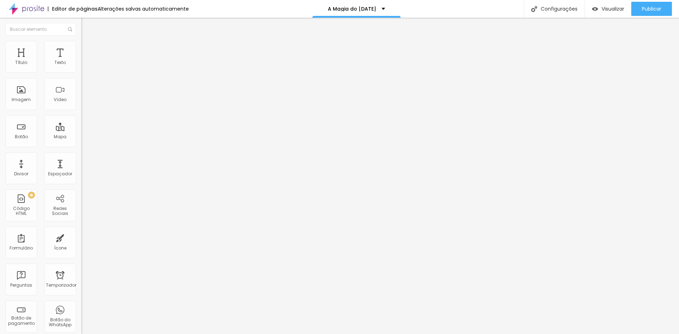
click at [81, 70] on img at bounding box center [83, 67] width 5 height 5
drag, startPoint x: 72, startPoint y: 73, endPoint x: 66, endPoint y: 64, distance: 10.3
click at [81, 72] on img at bounding box center [83, 73] width 5 height 5
click at [88, 49] on font "Estilo" at bounding box center [93, 46] width 11 height 6
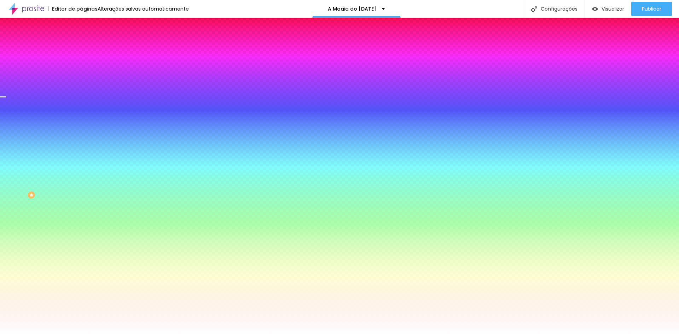
click at [88, 50] on font "Avançado" at bounding box center [99, 53] width 23 height 6
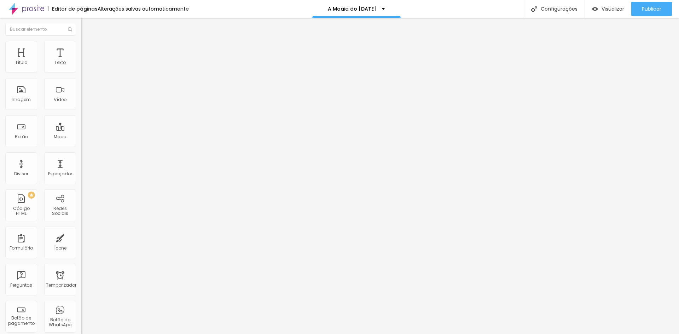
drag, startPoint x: 29, startPoint y: 69, endPoint x: 0, endPoint y: 77, distance: 29.7
click at [81, 137] on input "range" at bounding box center [104, 140] width 46 height 6
click at [81, 47] on li "Estilo" at bounding box center [121, 44] width 81 height 7
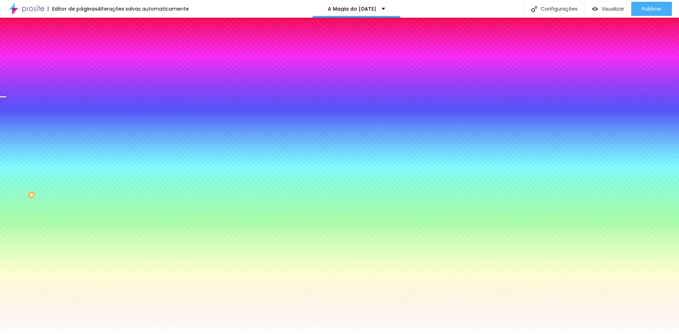
click at [84, 88] on icon "button" at bounding box center [86, 86] width 5 height 5
click at [81, 68] on div at bounding box center [121, 68] width 81 height 0
drag, startPoint x: 70, startPoint y: 95, endPoint x: 70, endPoint y: 90, distance: 4.6
click at [6, 64] on div at bounding box center [2, 63] width 7 height 1
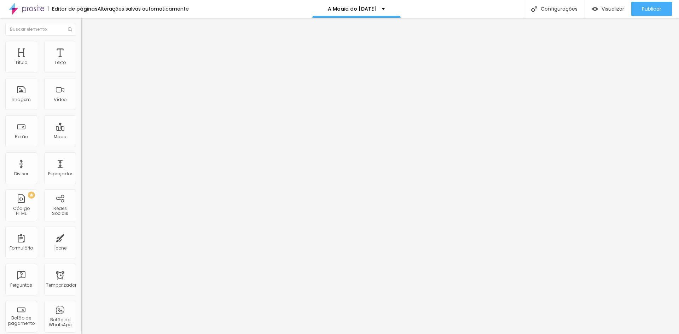
click at [81, 117] on div "Editar nulo Estilo Avançado Tipografia Voltar ao padrão Sombra DESATIVADO Volta…" at bounding box center [121, 176] width 81 height 317
click at [81, 41] on li "Estilo" at bounding box center [121, 37] width 81 height 7
click at [81, 46] on li "Avançado" at bounding box center [121, 44] width 81 height 7
click at [81, 25] on button "Editar nulo" at bounding box center [121, 26] width 81 height 16
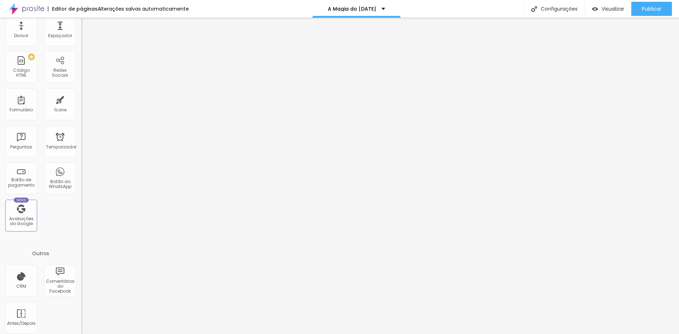
scroll to position [143, 0]
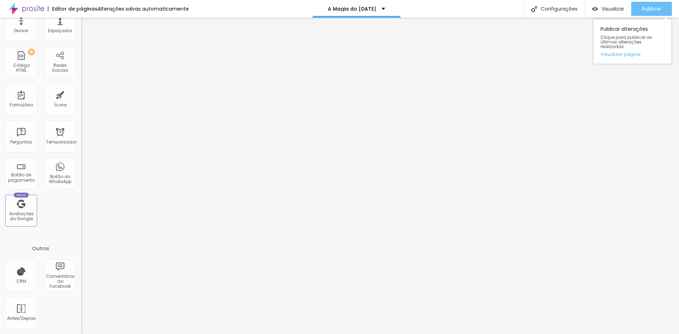
click at [651, 10] on font "Publicar" at bounding box center [651, 8] width 19 height 7
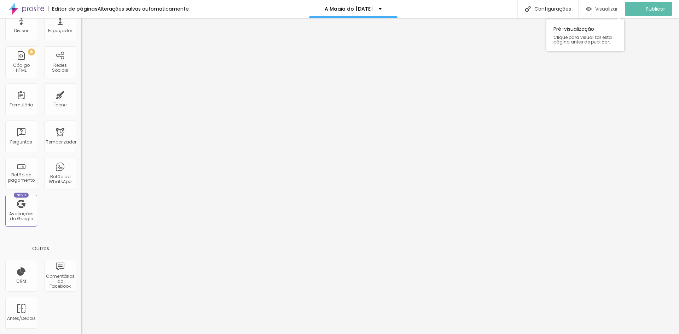
click at [609, 10] on font "Visualizar" at bounding box center [606, 8] width 23 height 7
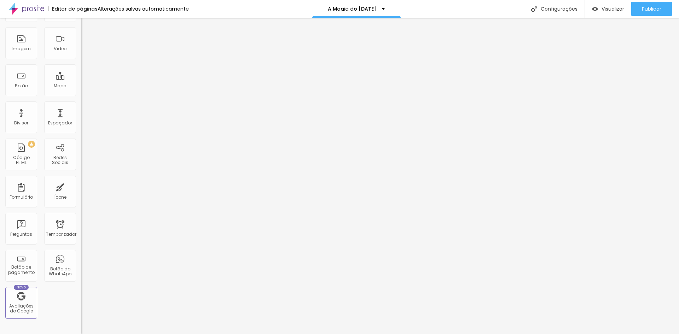
scroll to position [0, 0]
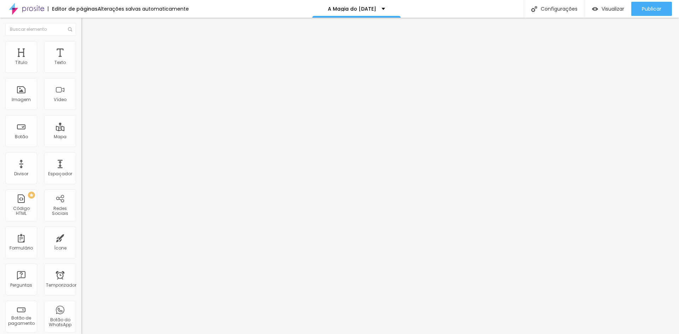
click at [81, 48] on li "Avançado" at bounding box center [121, 51] width 81 height 7
click at [81, 47] on li "Estilo" at bounding box center [121, 44] width 81 height 7
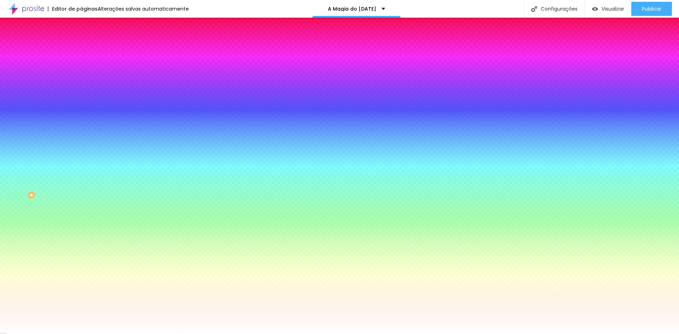
click at [81, 74] on font "Nenhum" at bounding box center [90, 71] width 18 height 6
click at [88, 42] on font "Conteúdo" at bounding box center [99, 39] width 22 height 6
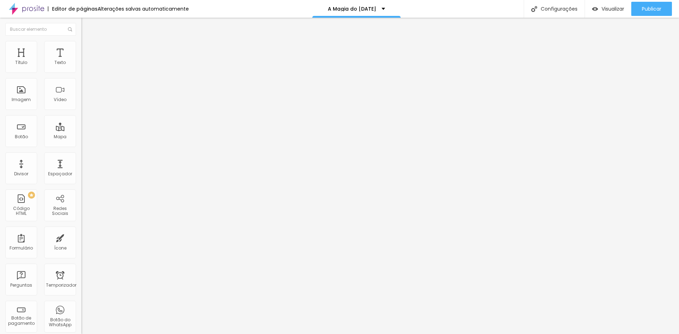
click at [81, 73] on div "Modo Completo Encaixotado Completo" at bounding box center [121, 64] width 81 height 19
click at [81, 64] on font "Completo" at bounding box center [92, 61] width 22 height 6
click at [81, 69] on font "Encaixotado" at bounding box center [95, 66] width 28 height 6
click at [81, 75] on font "Completo" at bounding box center [92, 72] width 22 height 6
click at [81, 69] on font "Encaixotado" at bounding box center [95, 66] width 28 height 6
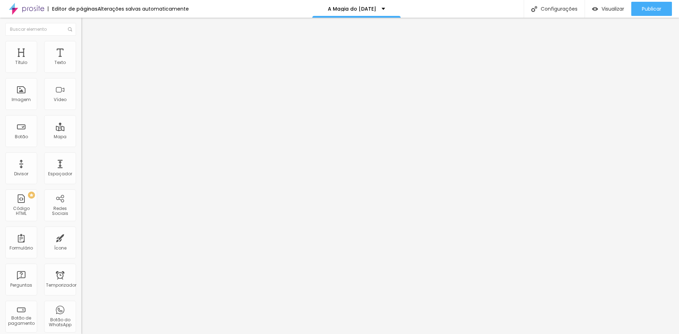
click at [81, 75] on font "Completo" at bounding box center [92, 72] width 22 height 6
click at [81, 69] on font "Encaixotado" at bounding box center [95, 66] width 28 height 6
click at [81, 75] on font "Completo" at bounding box center [92, 72] width 22 height 6
click at [81, 45] on img at bounding box center [84, 44] width 6 height 6
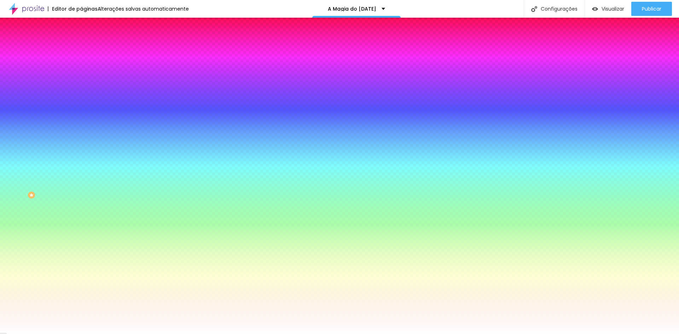
click at [81, 96] on div at bounding box center [121, 96] width 81 height 0
drag, startPoint x: 69, startPoint y: 160, endPoint x: 69, endPoint y: 126, distance: 33.2
click at [81, 103] on div "Cor de fundo Voltar ao padrão #FFFFFF" at bounding box center [121, 93] width 81 height 19
click at [81, 147] on div "Imagem de fundo Trocar imagem Efeito da Imagem Nenhum Nenhum Parallax Cor de fu…" at bounding box center [121, 101] width 81 height 92
click at [84, 94] on icon "button" at bounding box center [86, 91] width 5 height 5
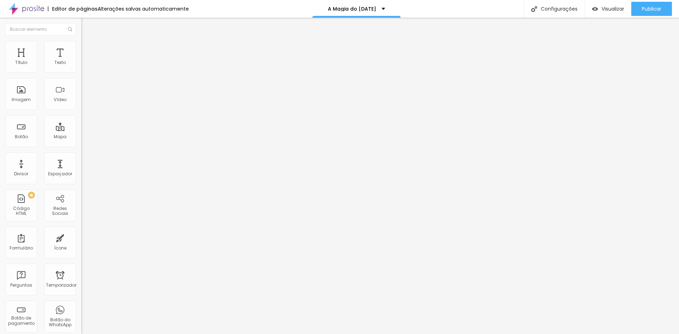
click at [81, 141] on div "Editar nulo Estilo Avançado Tipografia Voltar ao padrão Sombra DESATIVADO Volta…" at bounding box center [121, 176] width 81 height 317
click at [88, 49] on font "Avançado" at bounding box center [99, 46] width 23 height 6
click at [88, 42] on font "Estilo" at bounding box center [93, 39] width 11 height 6
click at [88, 49] on font "Estilo" at bounding box center [93, 46] width 11 height 6
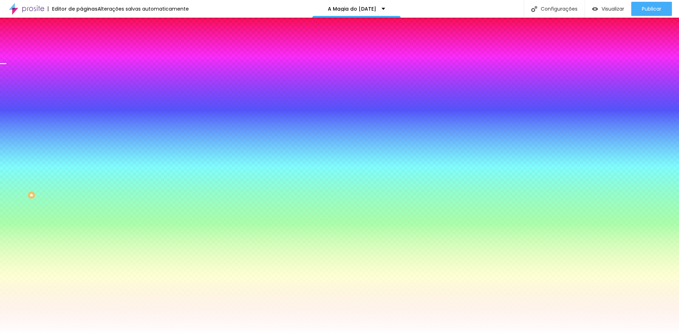
click at [81, 68] on div at bounding box center [121, 68] width 81 height 0
click at [6, 81] on div at bounding box center [2, 80] width 7 height 1
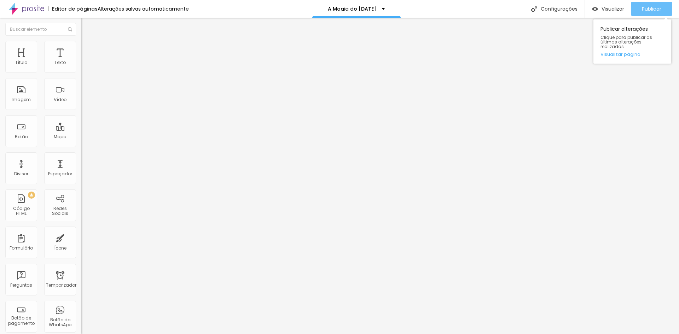
click at [647, 8] on font "Publicar" at bounding box center [651, 8] width 19 height 7
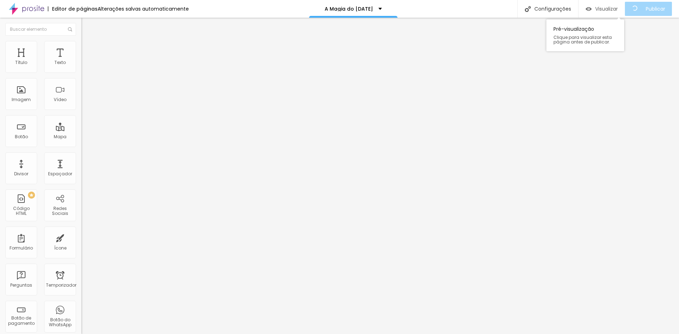
click at [612, 10] on font "Visualizar" at bounding box center [606, 8] width 23 height 7
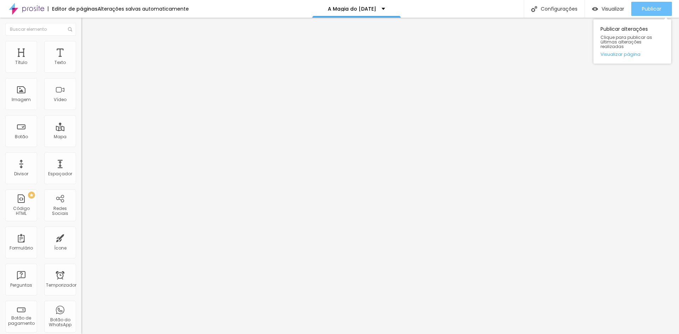
click at [644, 10] on font "Publicar" at bounding box center [651, 8] width 19 height 7
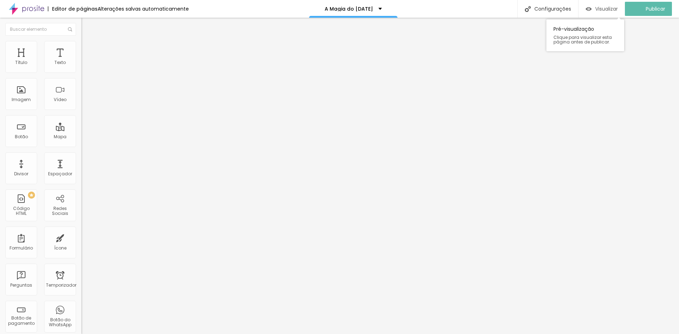
click at [607, 10] on font "Visualizar" at bounding box center [606, 8] width 23 height 7
